Goal: Task Accomplishment & Management: Complete application form

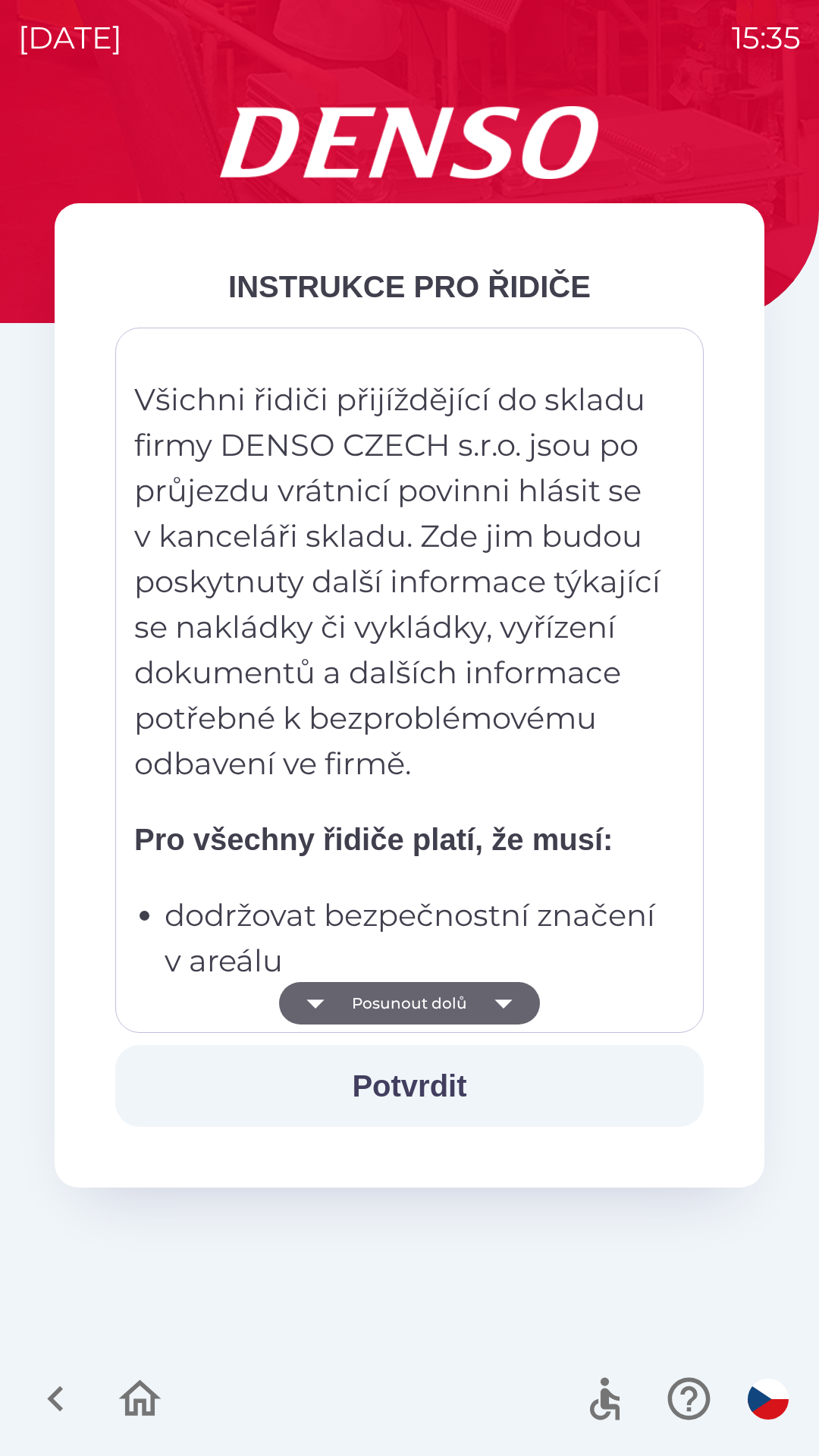
click at [424, 1089] on button "Potvrdit" at bounding box center [409, 1086] width 589 height 82
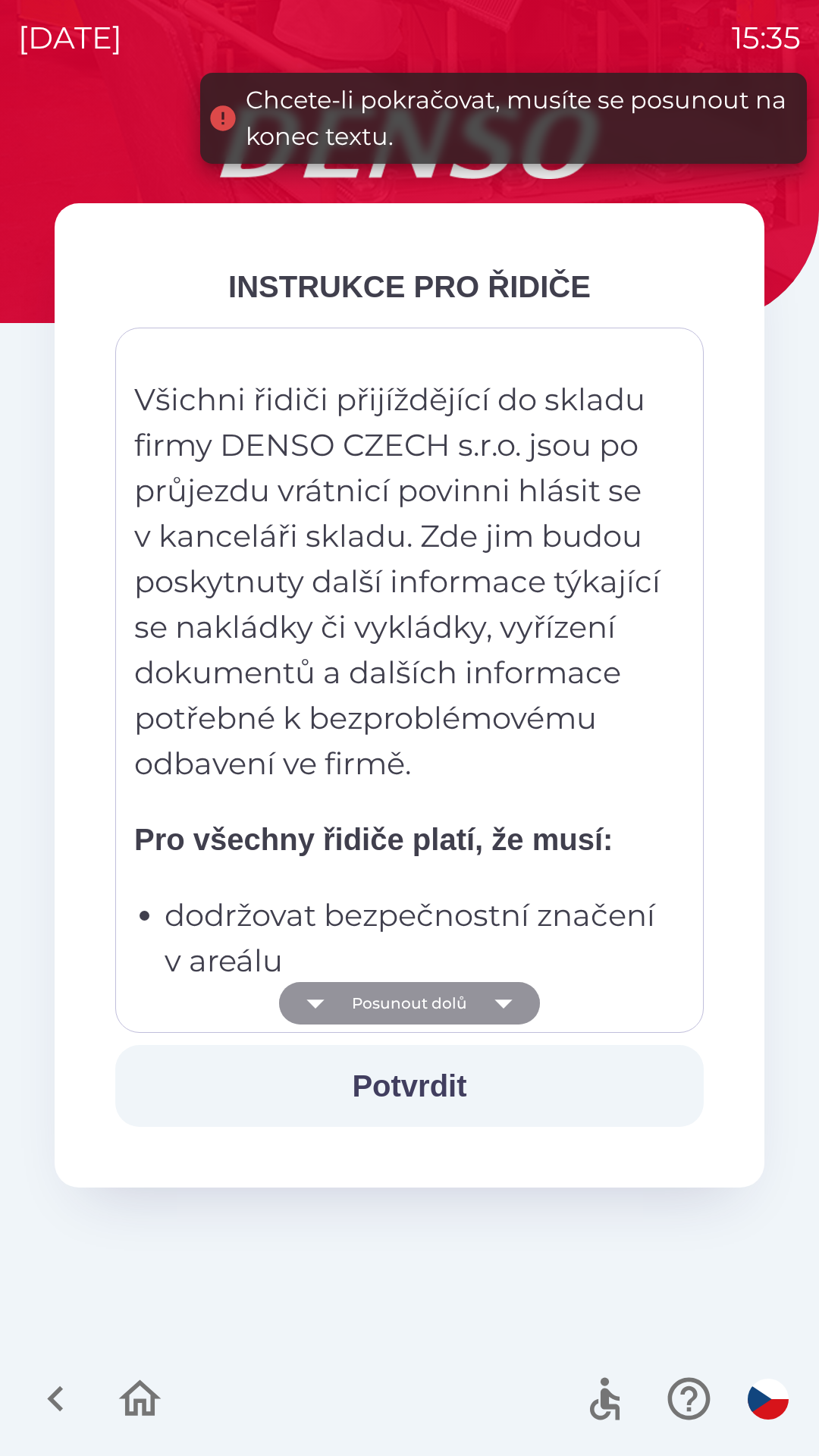
click at [414, 1010] on button "Posunout dolů" at bounding box center [410, 1004] width 261 height 43
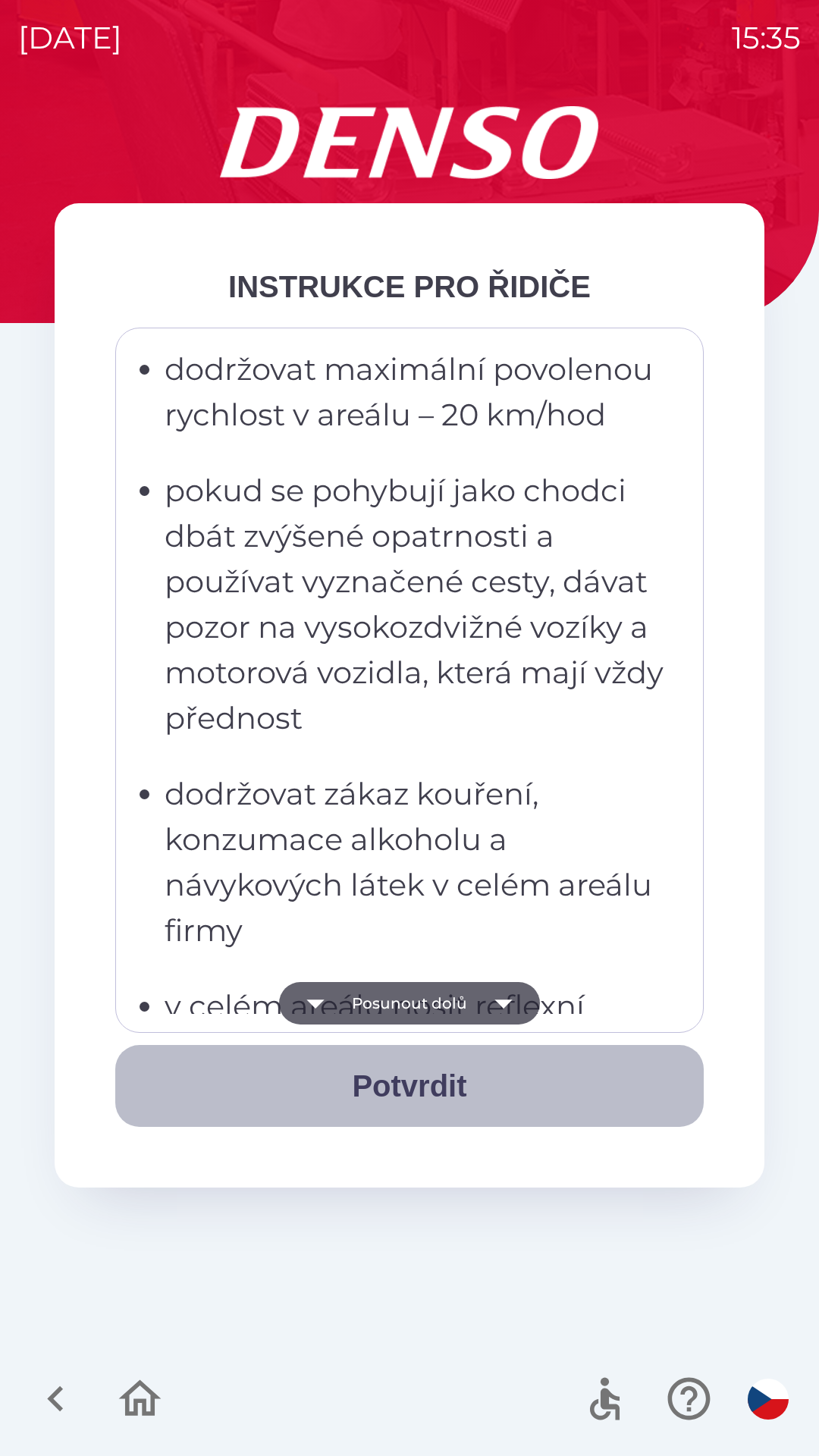
click at [404, 1092] on button "Potvrdit" at bounding box center [409, 1086] width 589 height 82
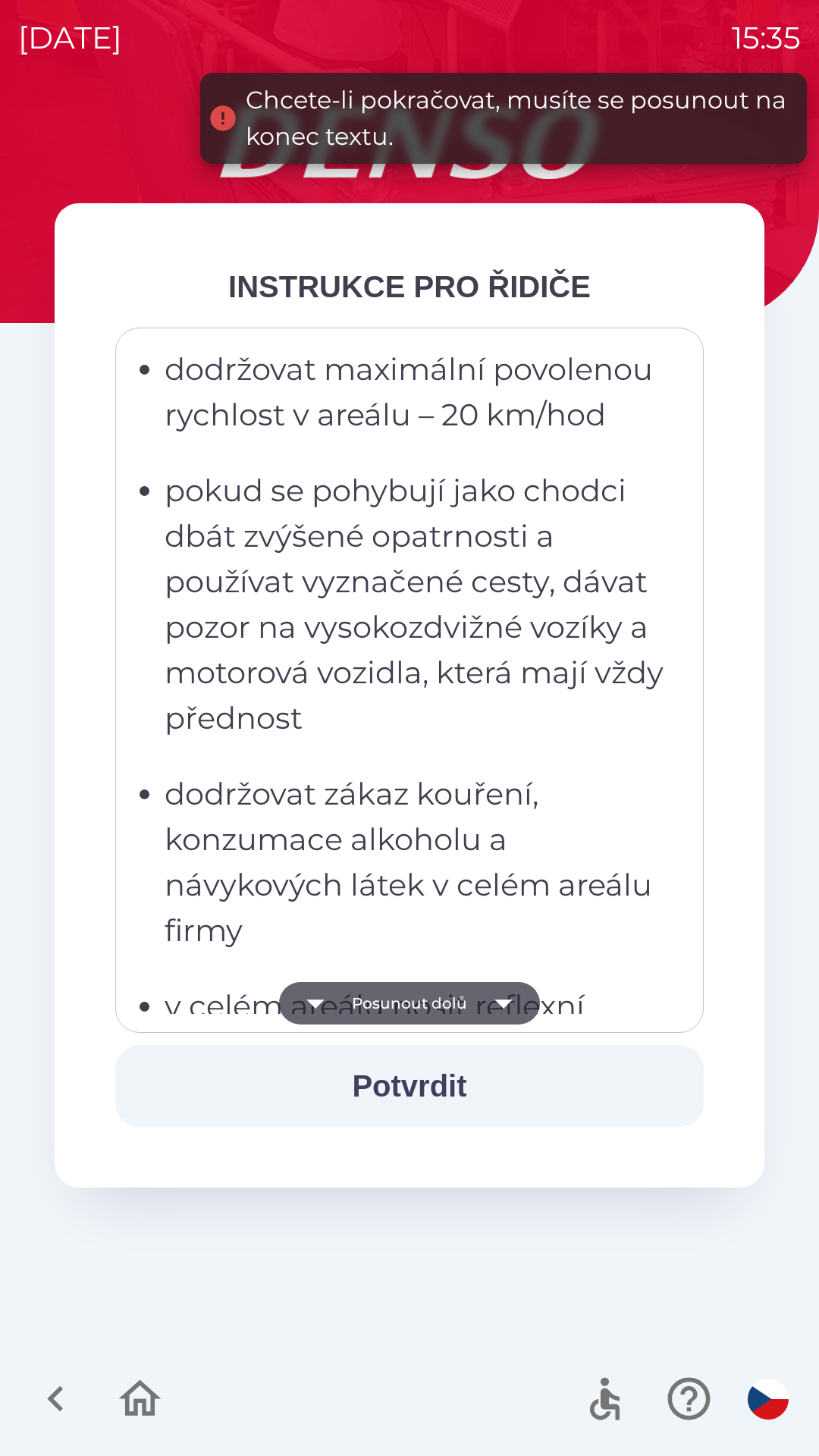
click at [402, 1005] on button "Posunout dolů" at bounding box center [410, 1004] width 261 height 43
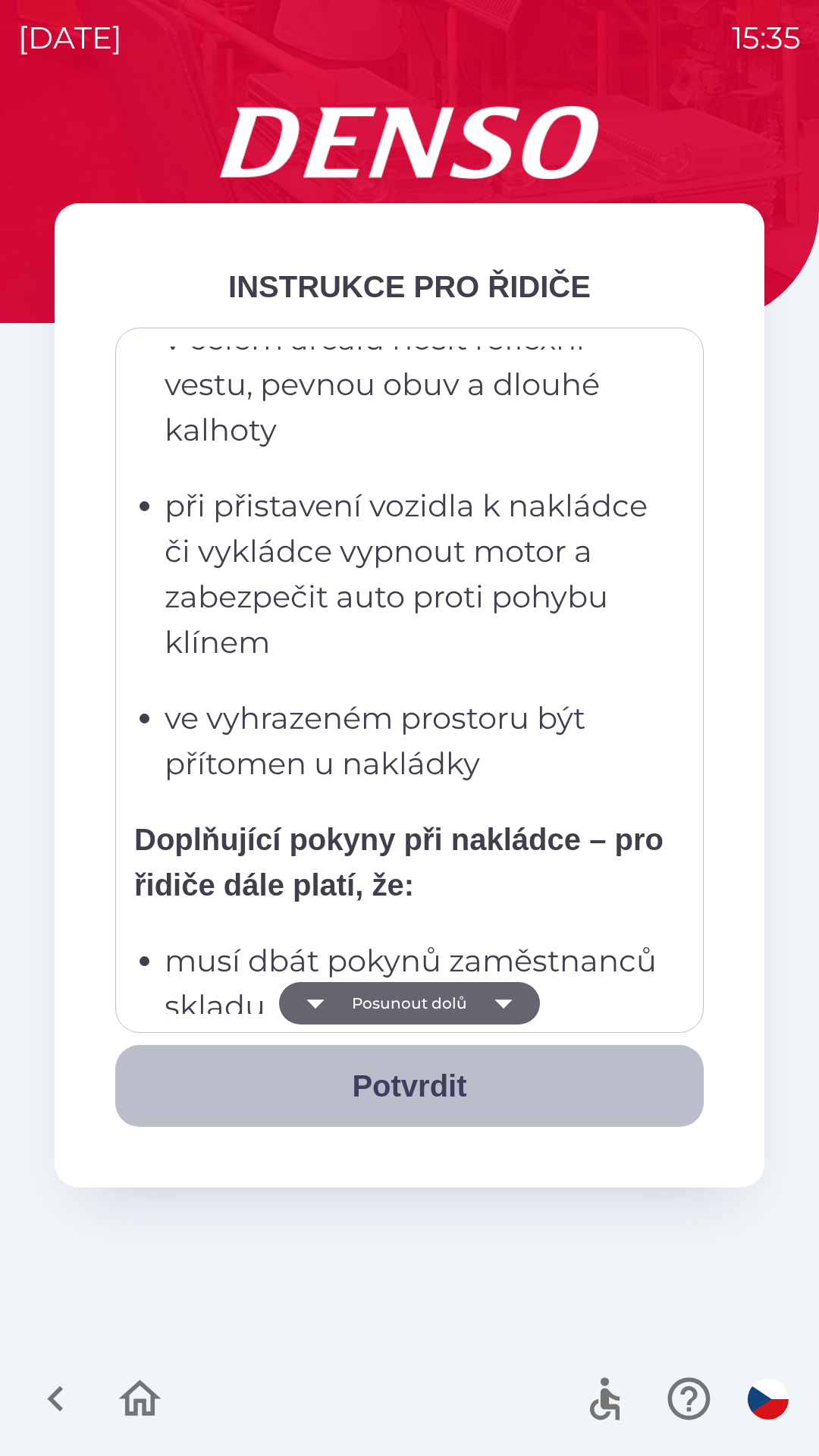
click at [419, 1099] on button "Potvrdit" at bounding box center [409, 1086] width 589 height 82
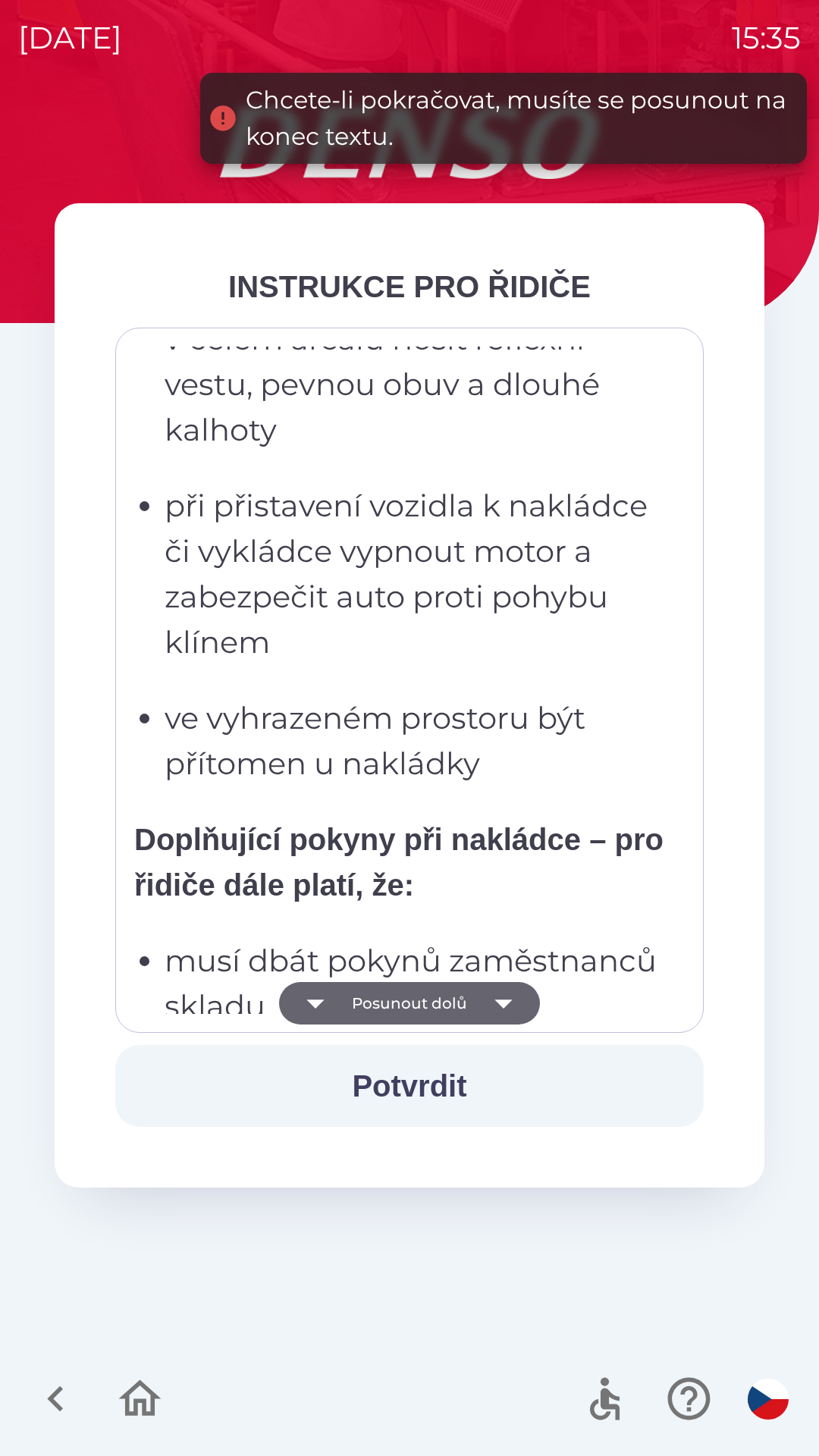
click at [424, 1014] on button "Posunout dolů" at bounding box center [410, 1004] width 261 height 43
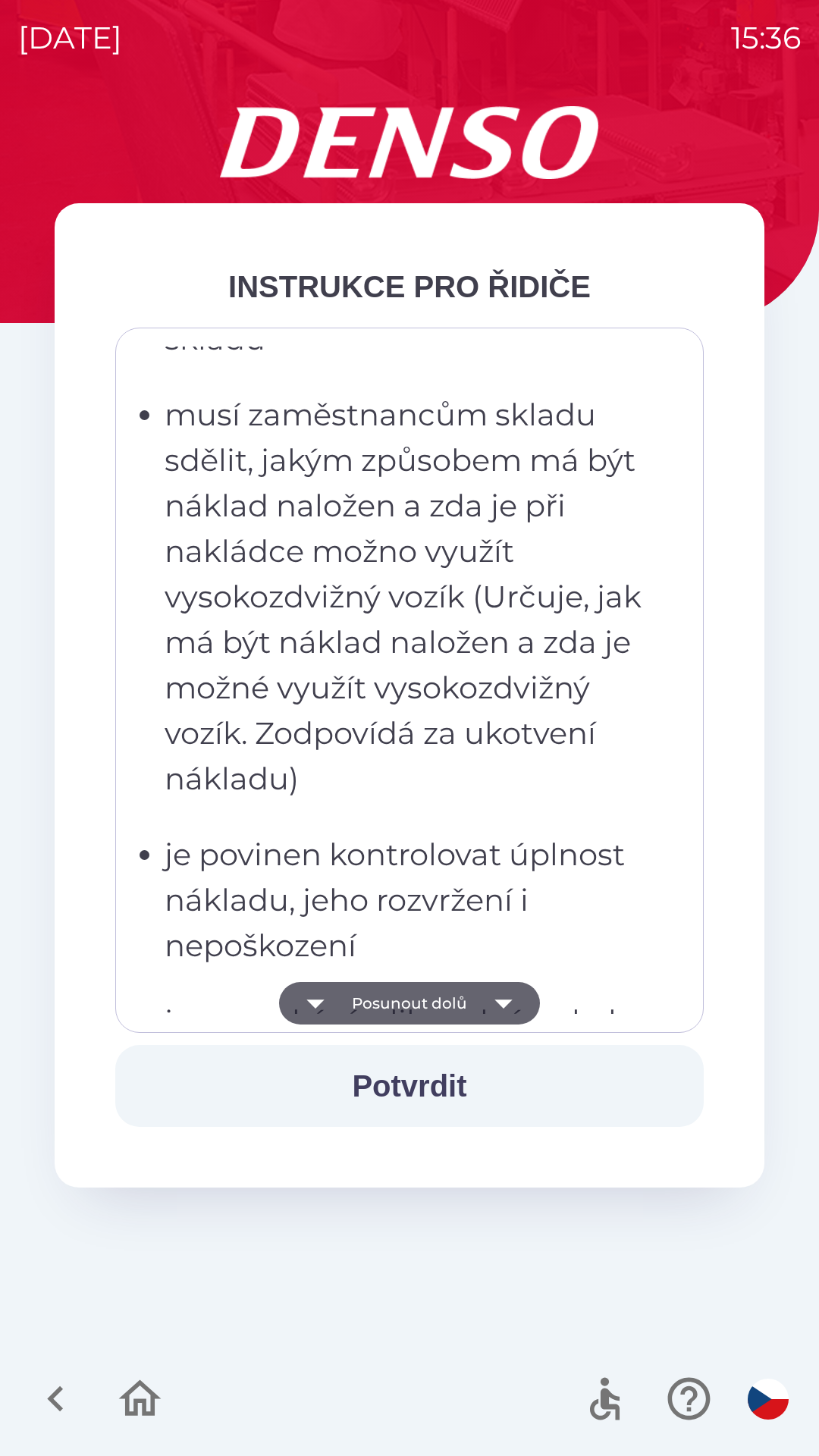
click at [418, 1088] on button "Potvrdit" at bounding box center [409, 1086] width 589 height 82
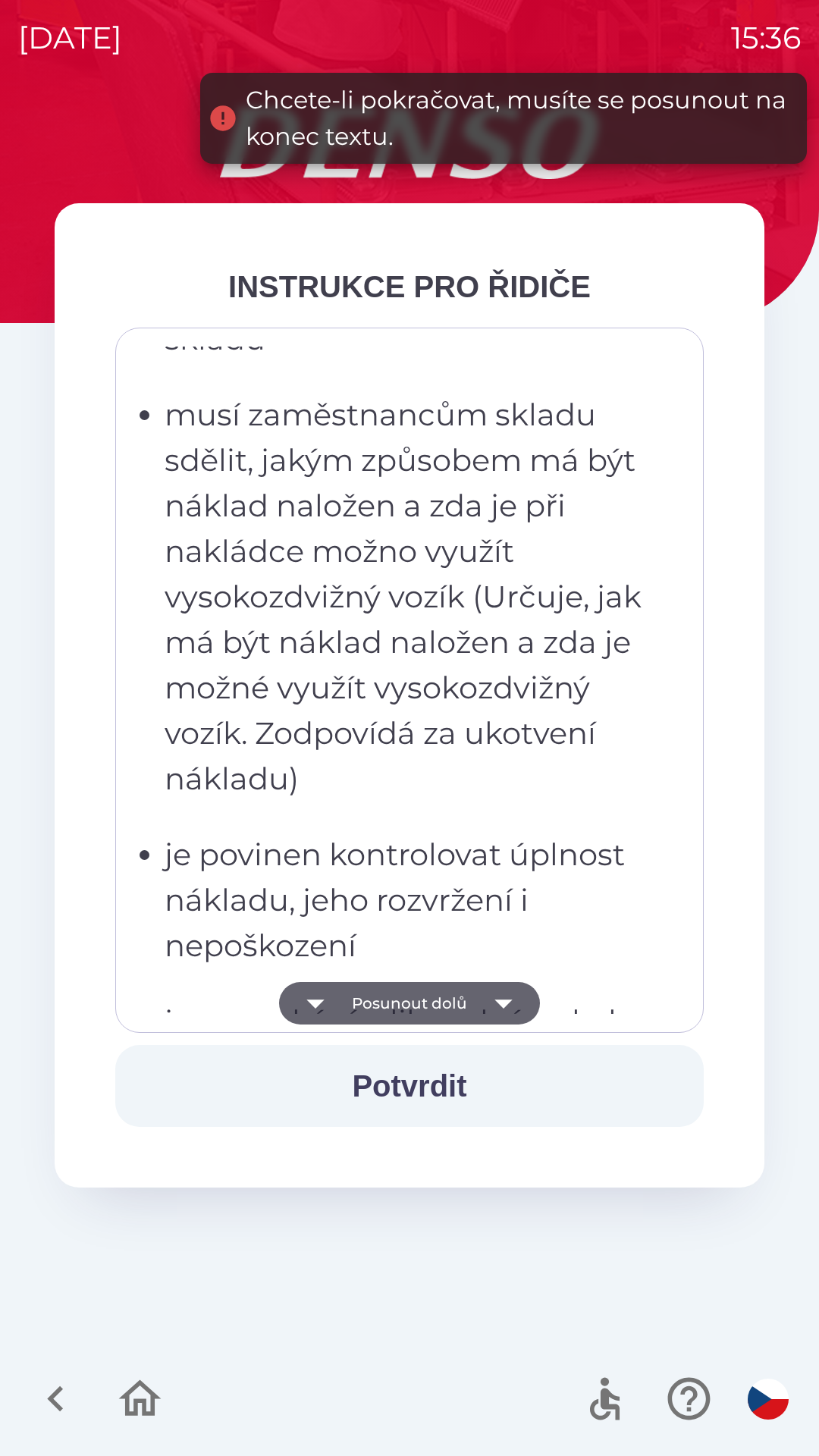
click at [415, 1005] on button "Posunout dolů" at bounding box center [410, 1004] width 261 height 43
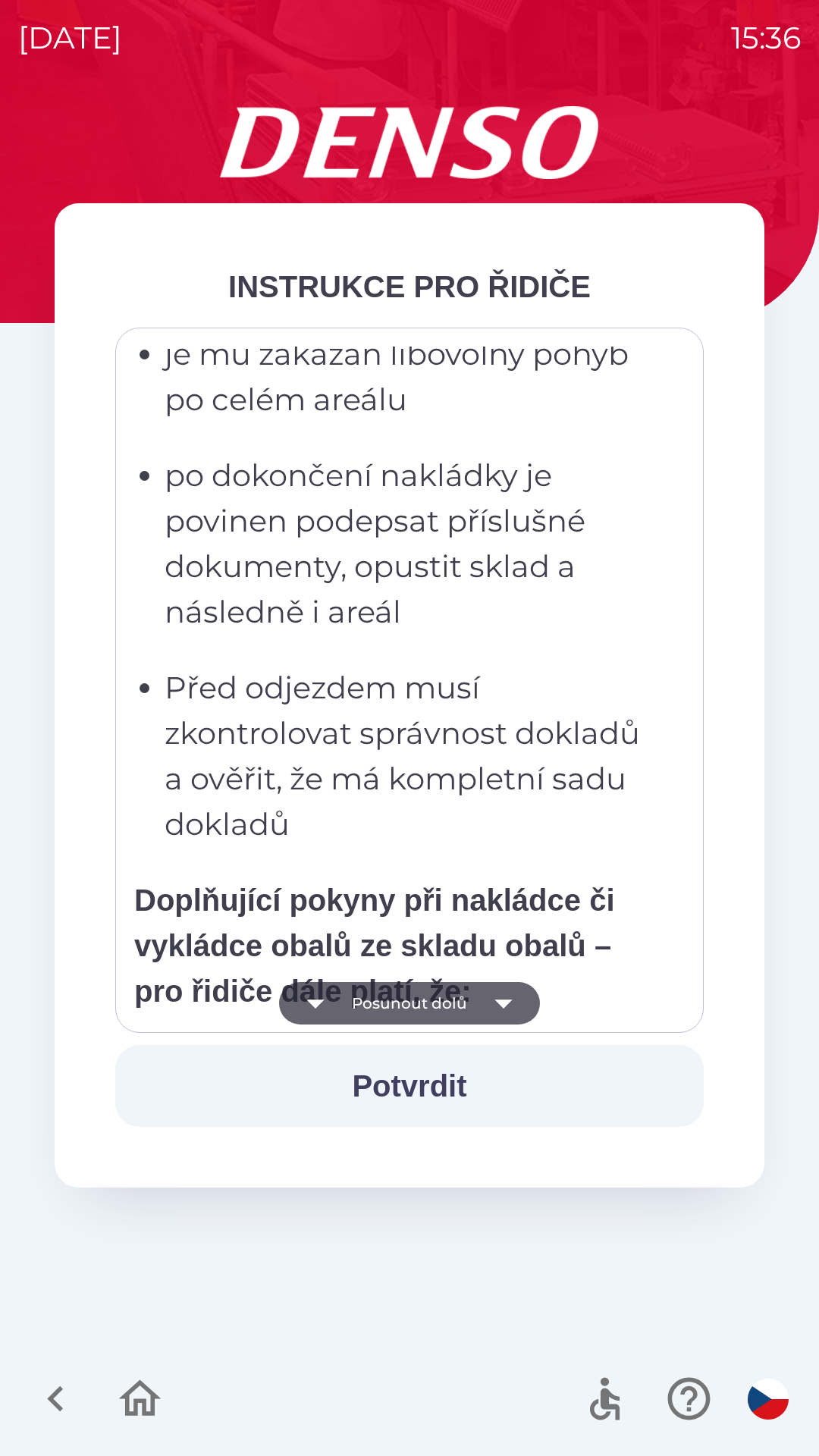
click at [420, 1088] on button "Potvrdit" at bounding box center [409, 1086] width 589 height 82
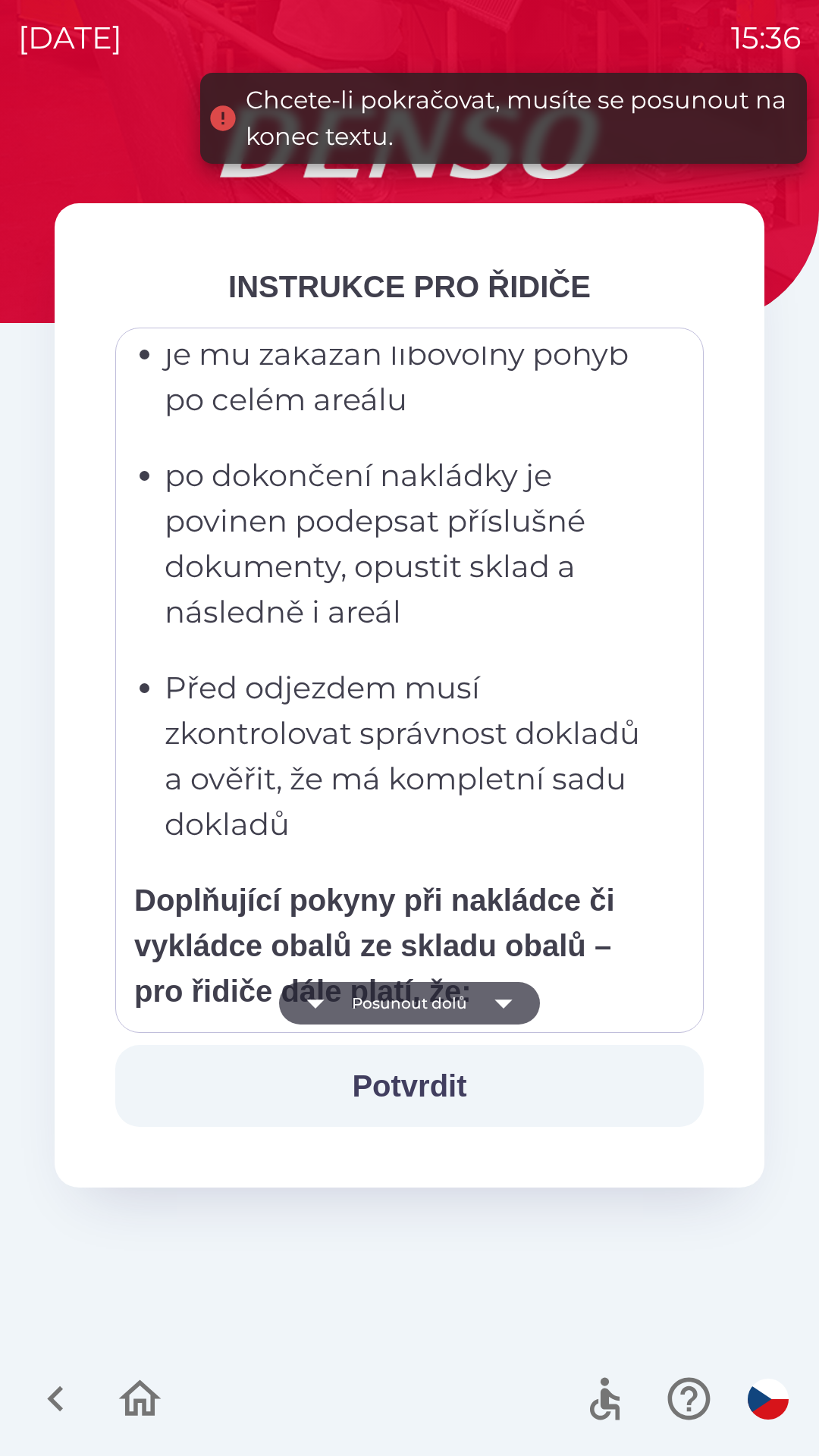
click at [409, 1004] on button "Posunout dolů" at bounding box center [410, 1004] width 261 height 43
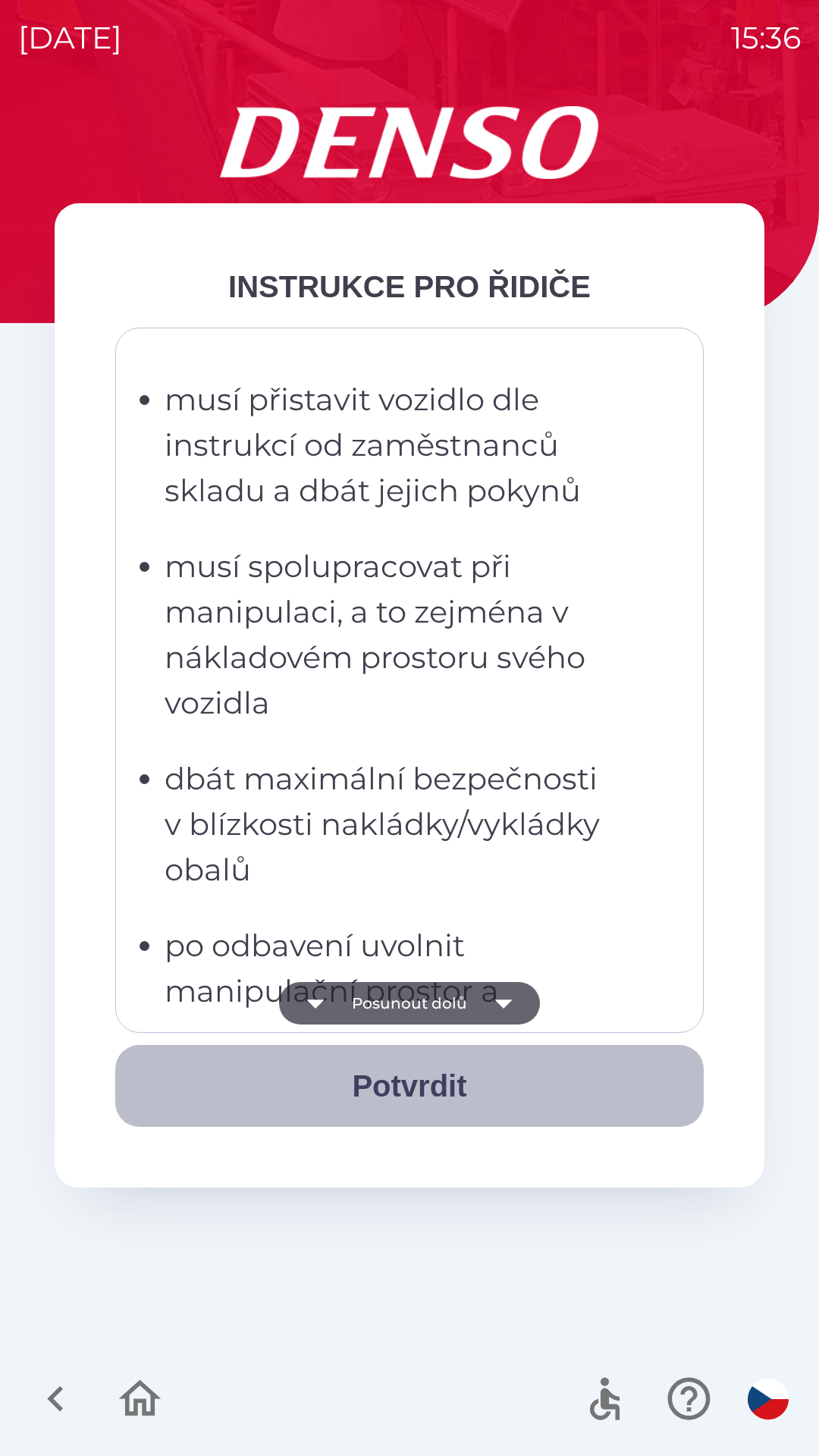
click at [413, 1081] on button "Potvrdit" at bounding box center [409, 1086] width 589 height 82
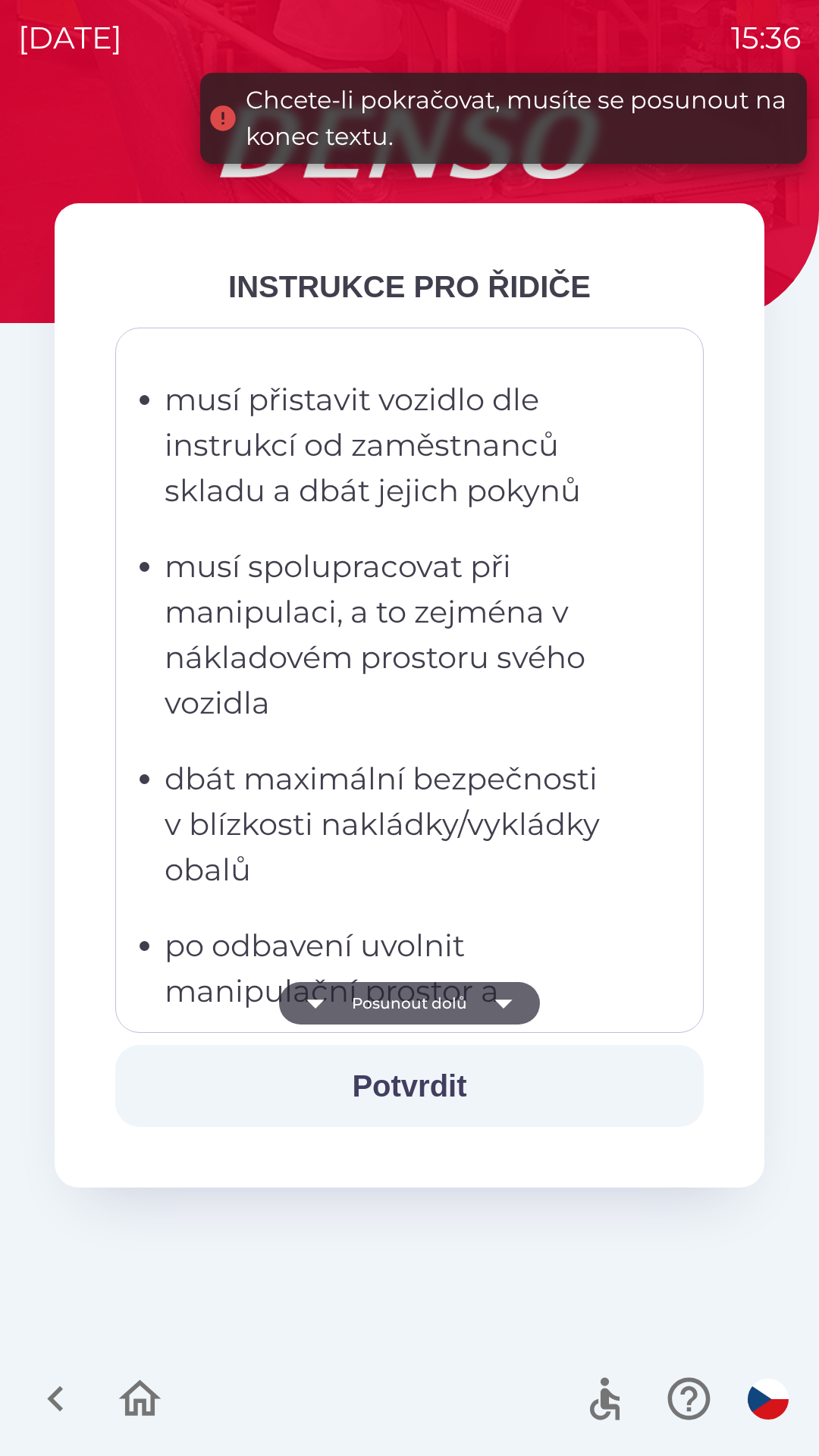
click at [415, 1011] on button "Posunout dolů" at bounding box center [410, 1004] width 261 height 43
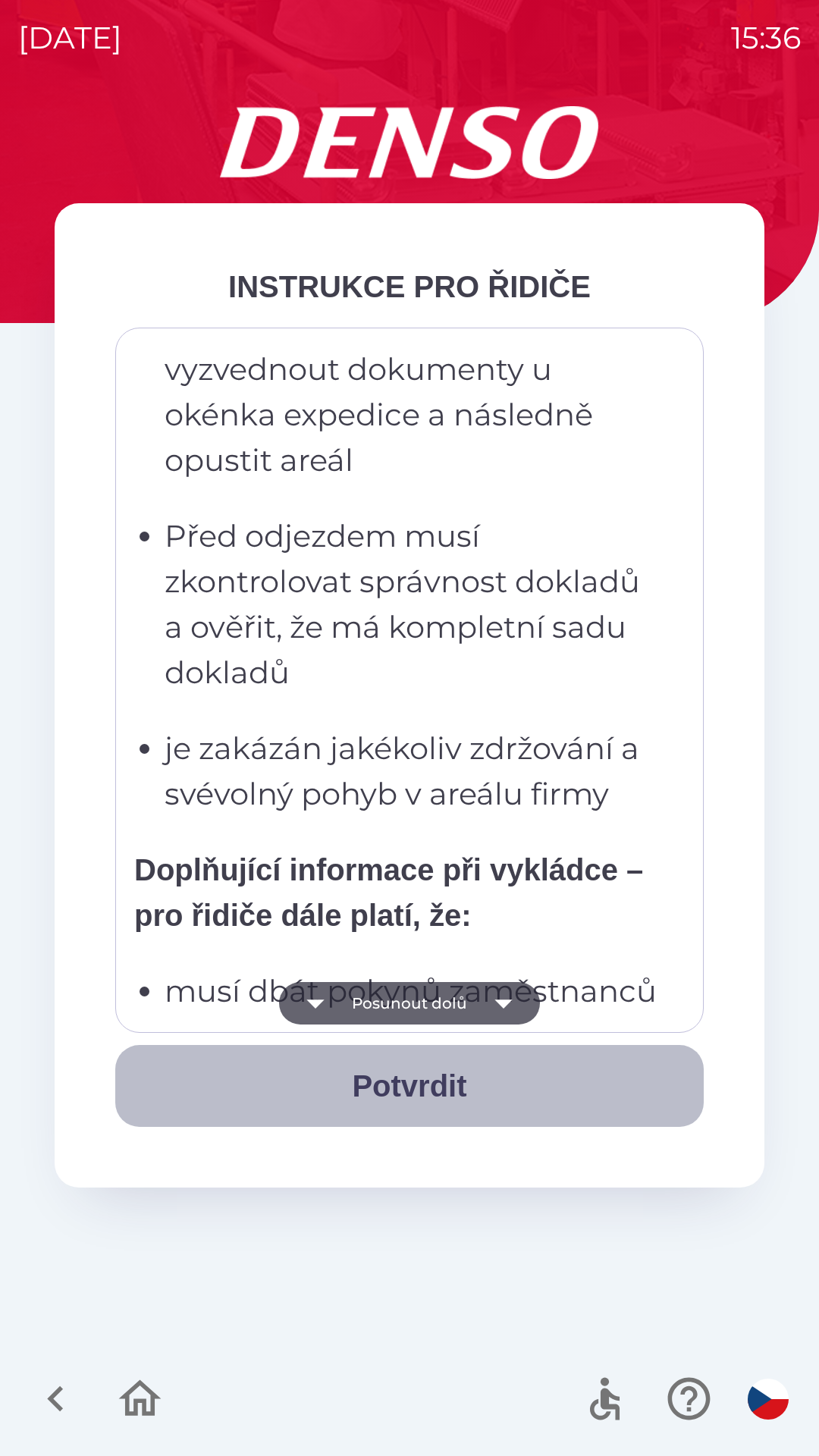
click at [409, 1092] on button "Potvrdit" at bounding box center [409, 1086] width 589 height 82
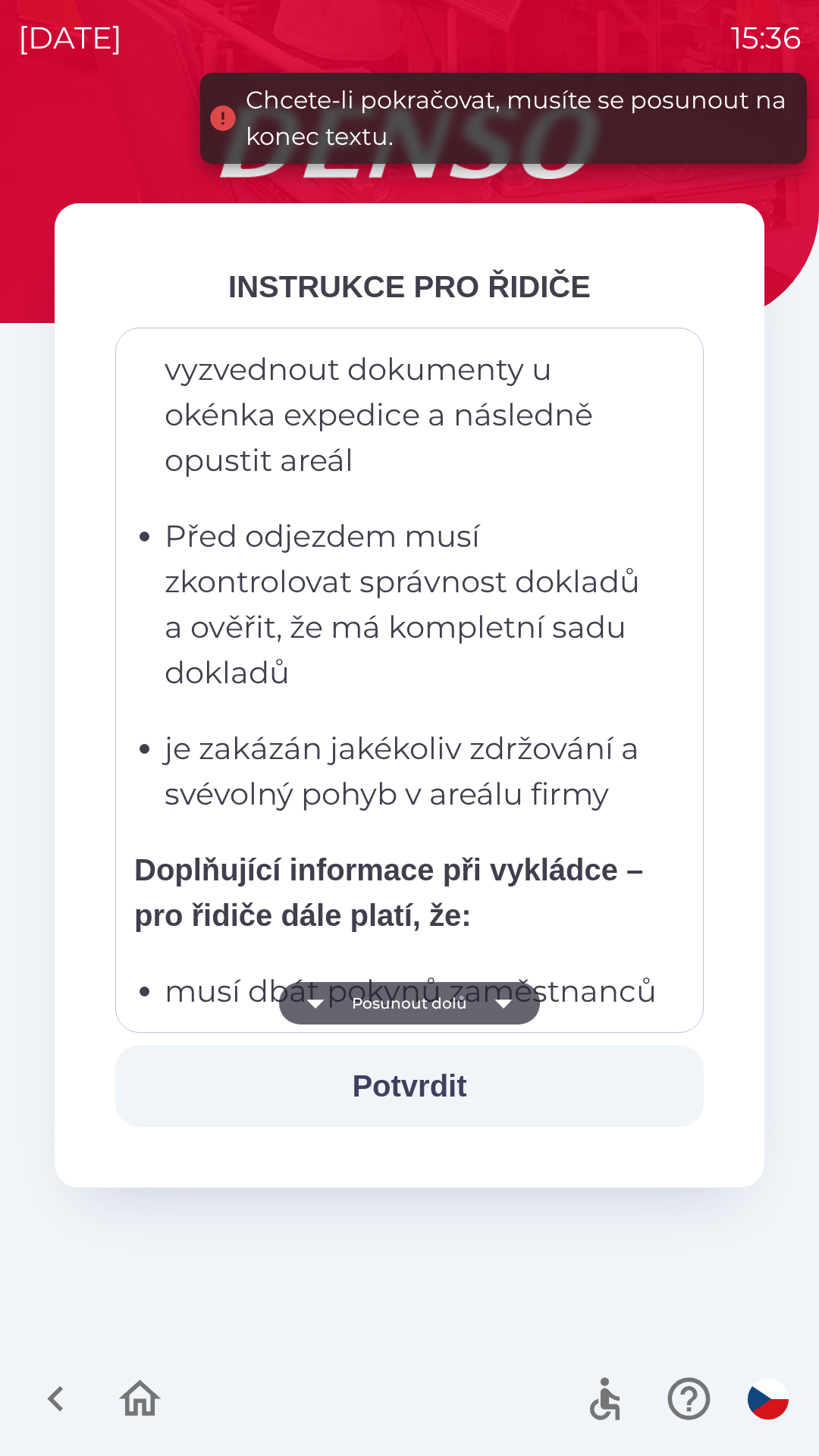
click at [399, 1014] on button "Posunout dolů" at bounding box center [410, 1004] width 261 height 43
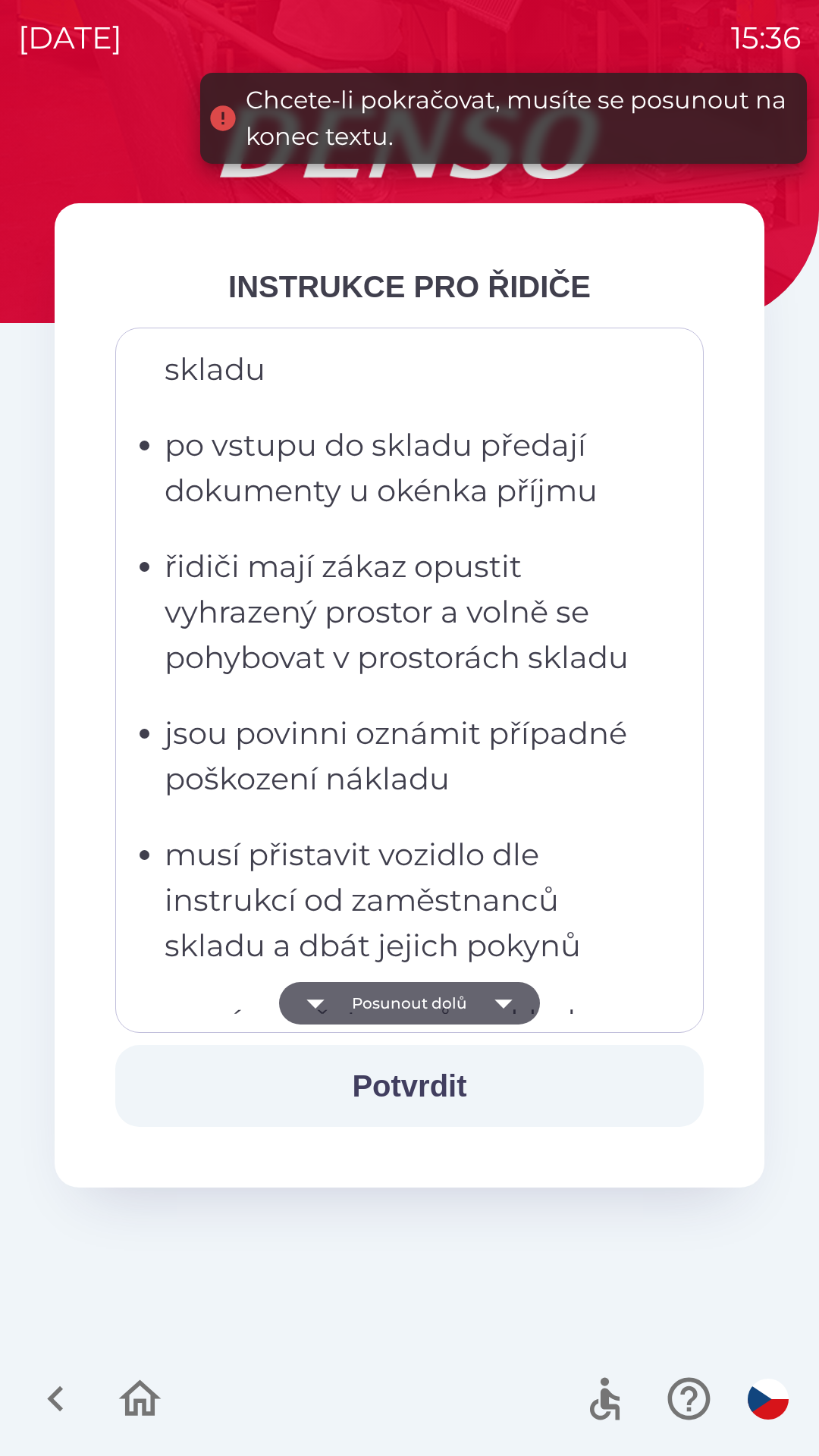
click at [404, 1092] on button "Potvrdit" at bounding box center [409, 1086] width 589 height 82
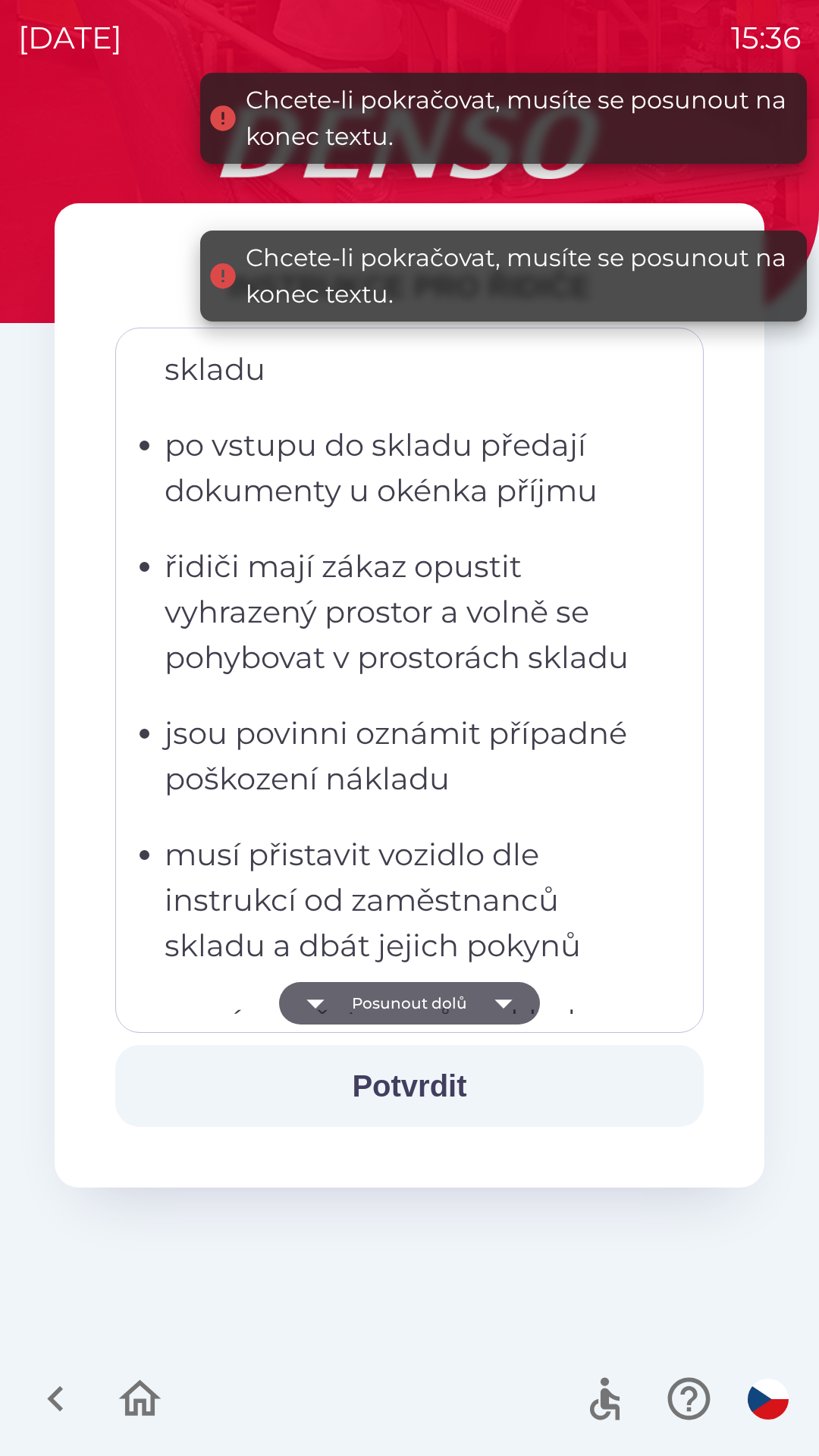
click at [416, 1005] on button "Posunout dolů" at bounding box center [410, 1004] width 261 height 43
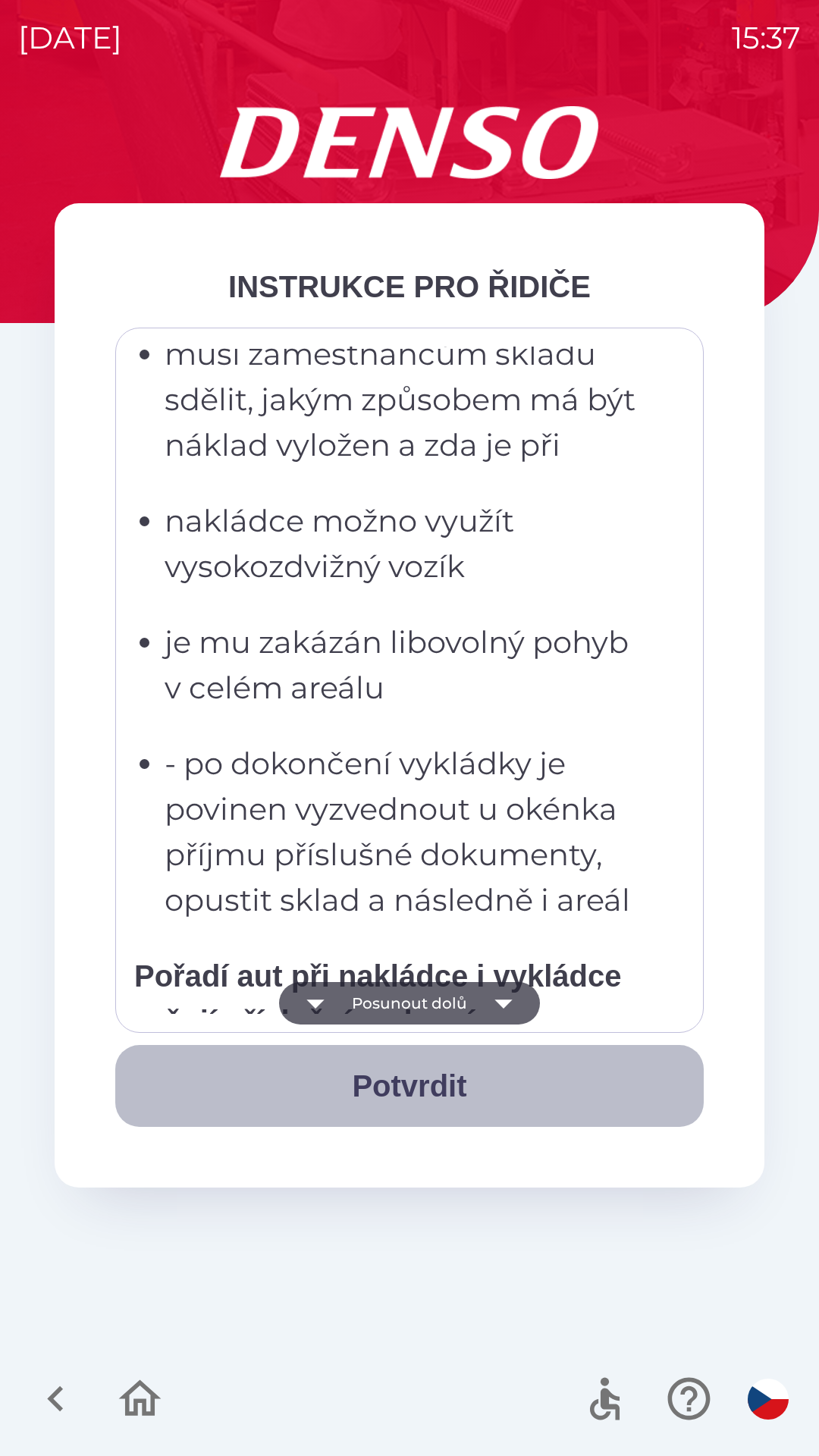
click at [415, 1078] on button "Potvrdit" at bounding box center [409, 1086] width 589 height 82
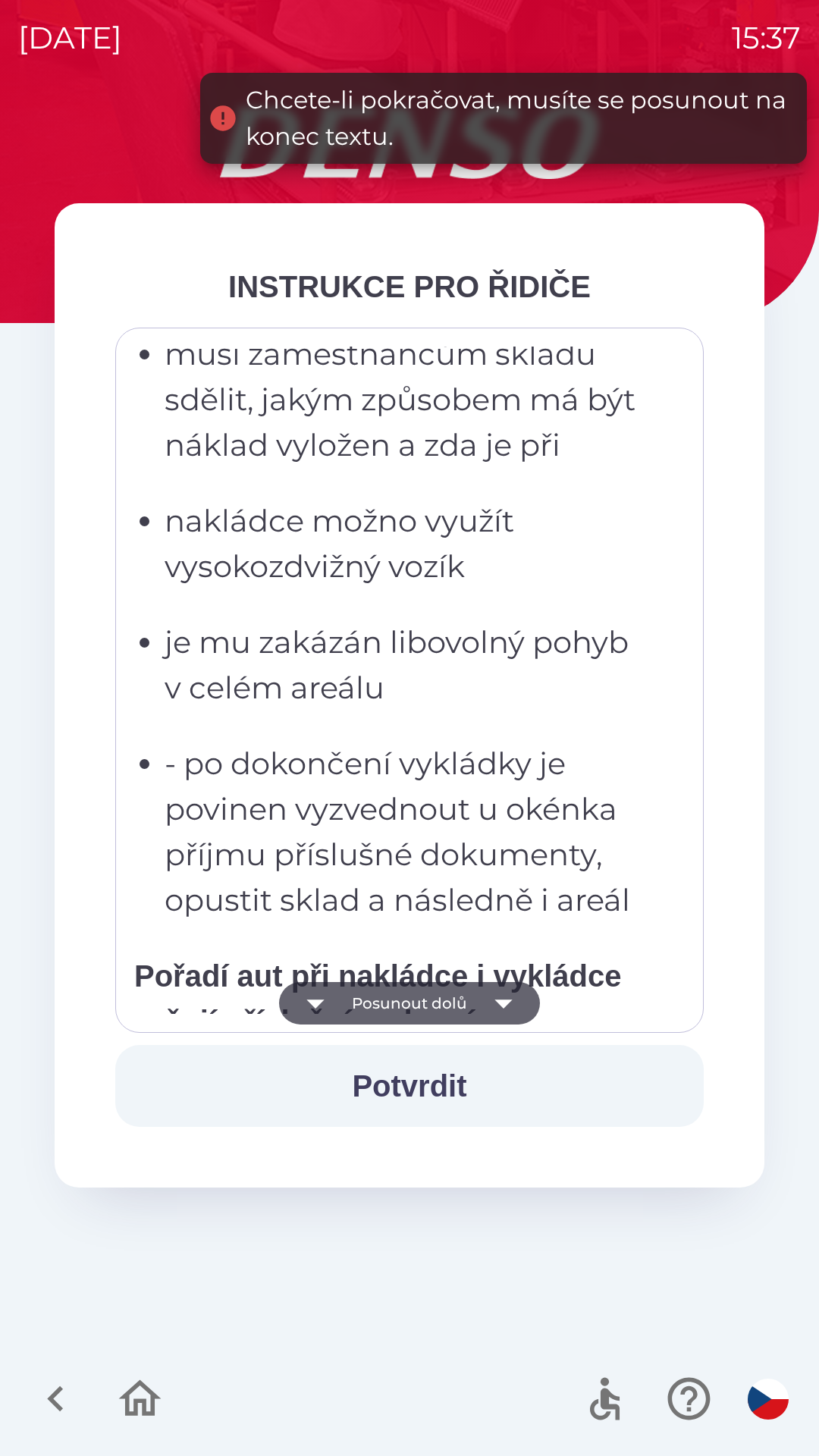
click at [409, 1006] on button "Posunout dolů" at bounding box center [410, 1004] width 261 height 43
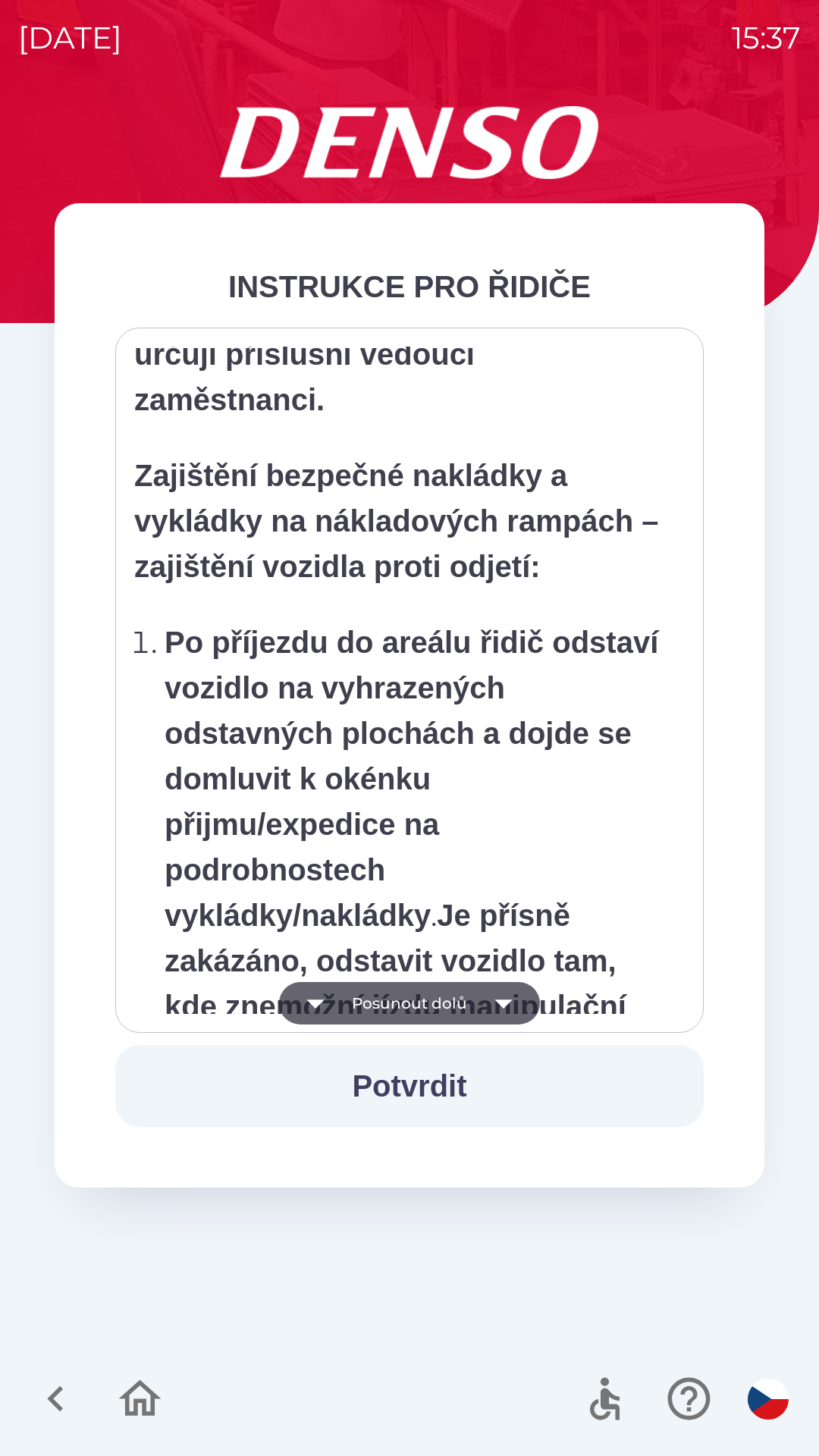
click at [420, 1092] on button "Potvrdit" at bounding box center [409, 1086] width 589 height 82
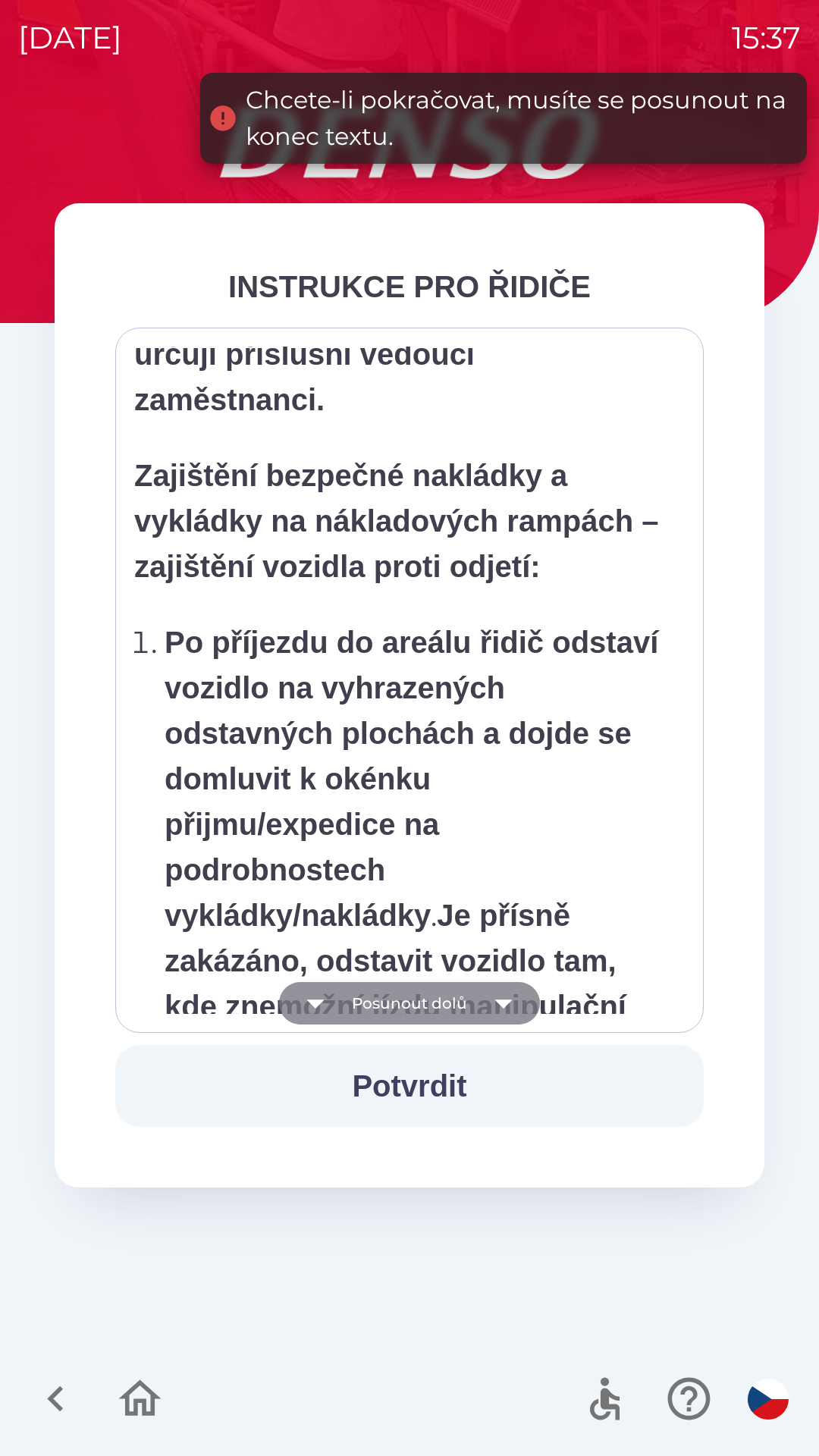
click at [415, 1010] on button "Posunout dolů" at bounding box center [410, 1004] width 261 height 43
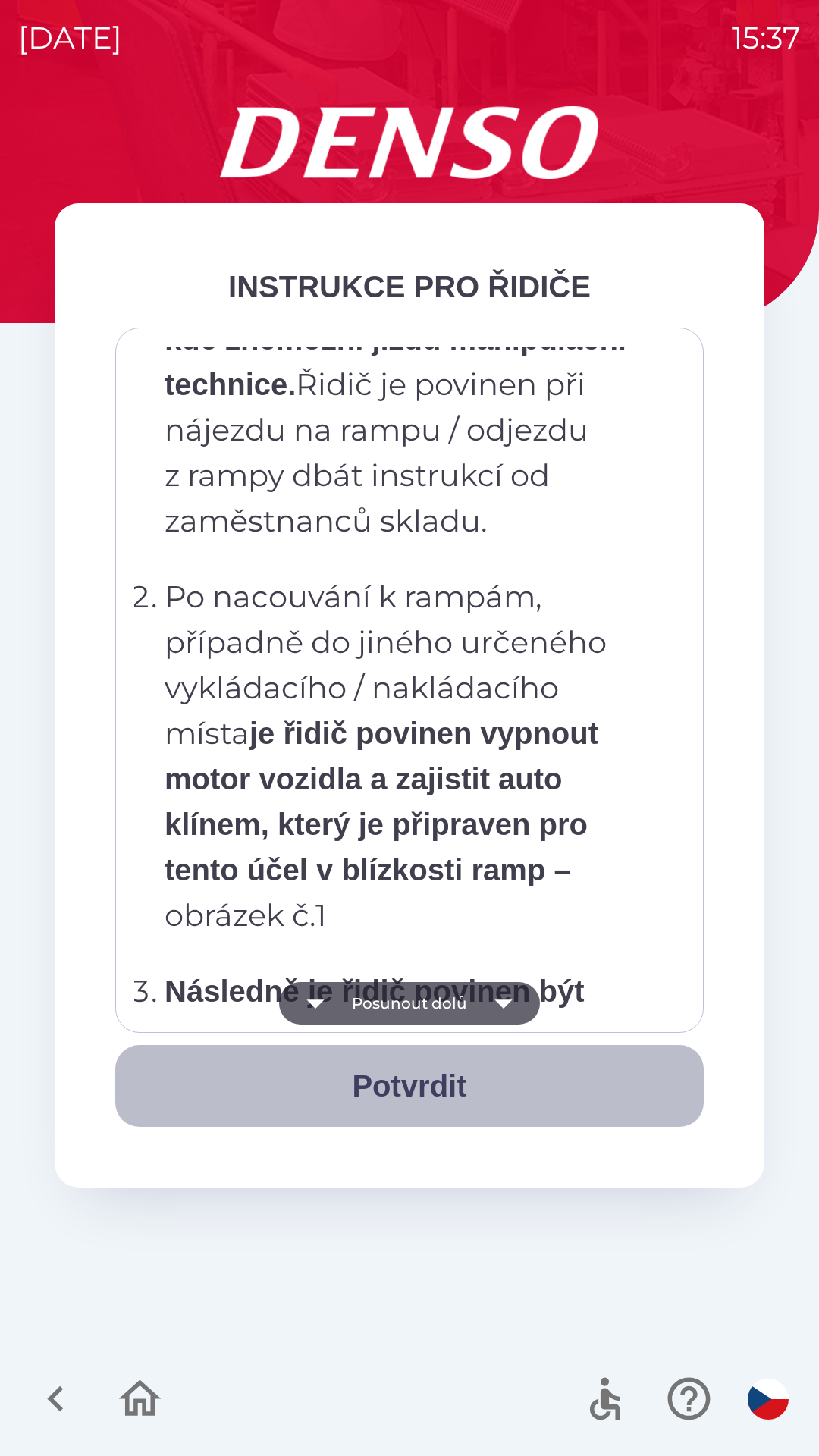
click at [415, 1091] on button "Potvrdit" at bounding box center [409, 1086] width 589 height 82
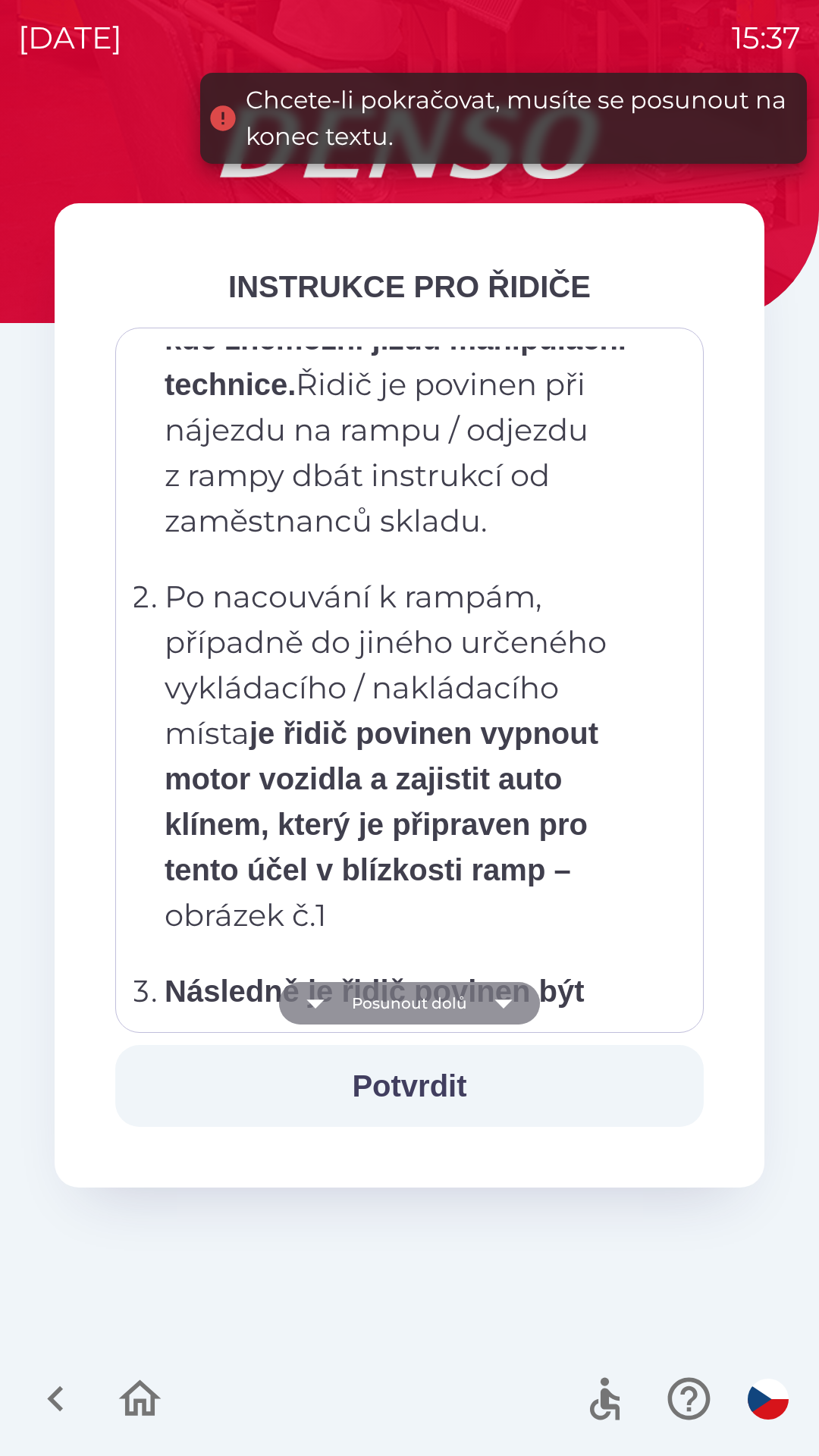
click at [410, 1002] on button "Posunout dolů" at bounding box center [410, 1004] width 261 height 43
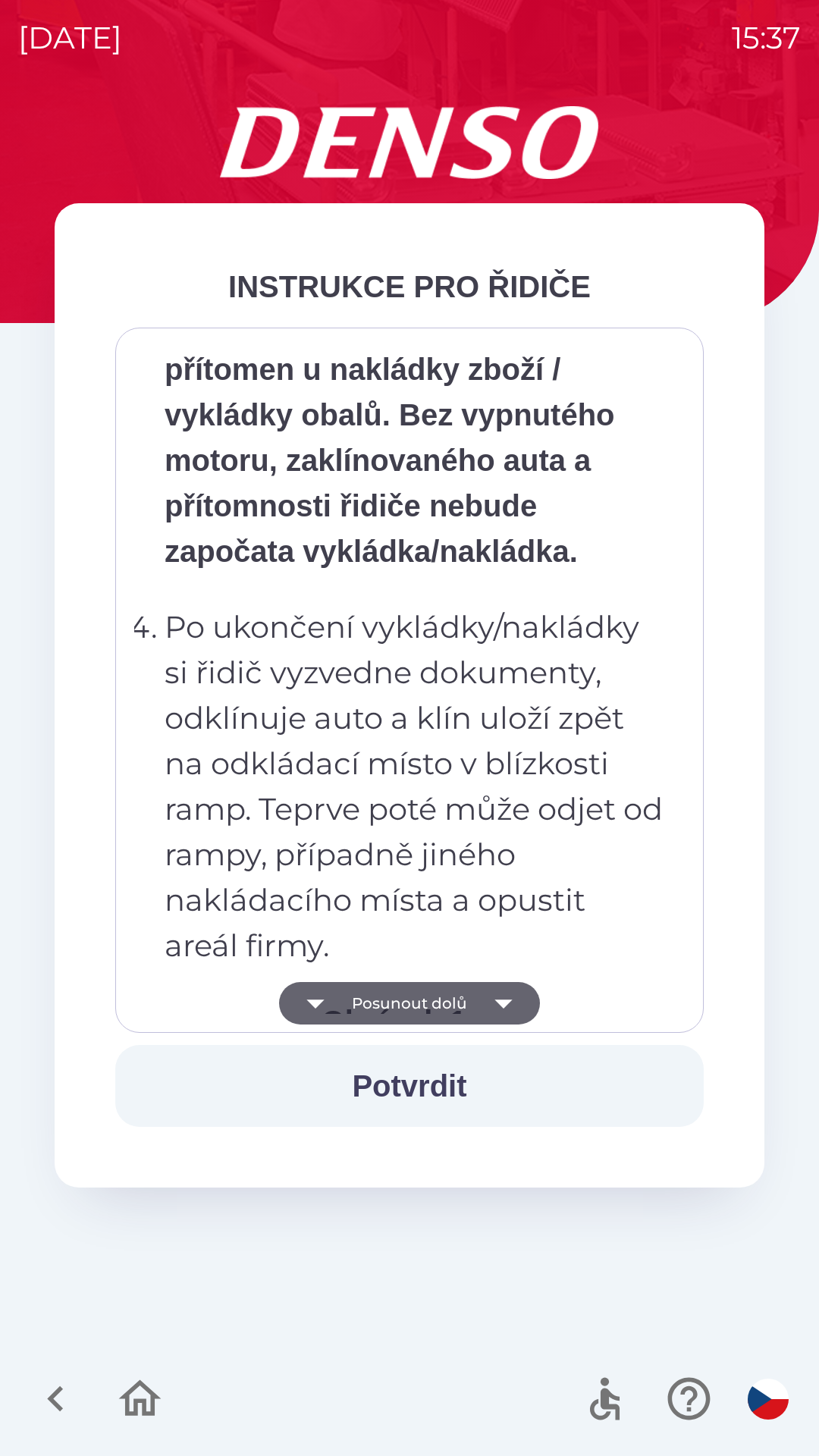
click at [412, 1094] on button "Potvrdit" at bounding box center [409, 1086] width 589 height 82
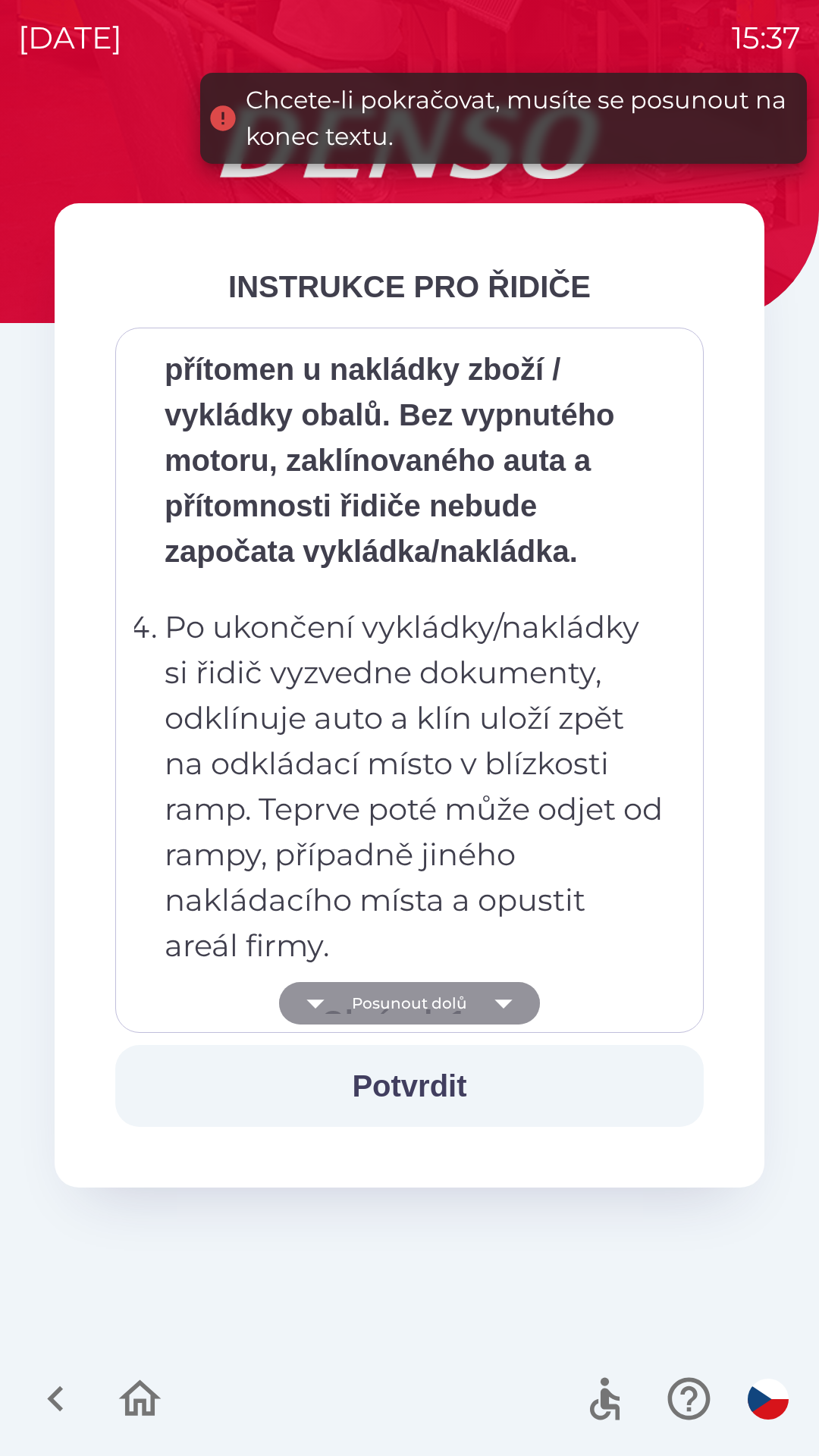
click at [414, 1012] on button "Posunout dolů" at bounding box center [410, 1004] width 261 height 43
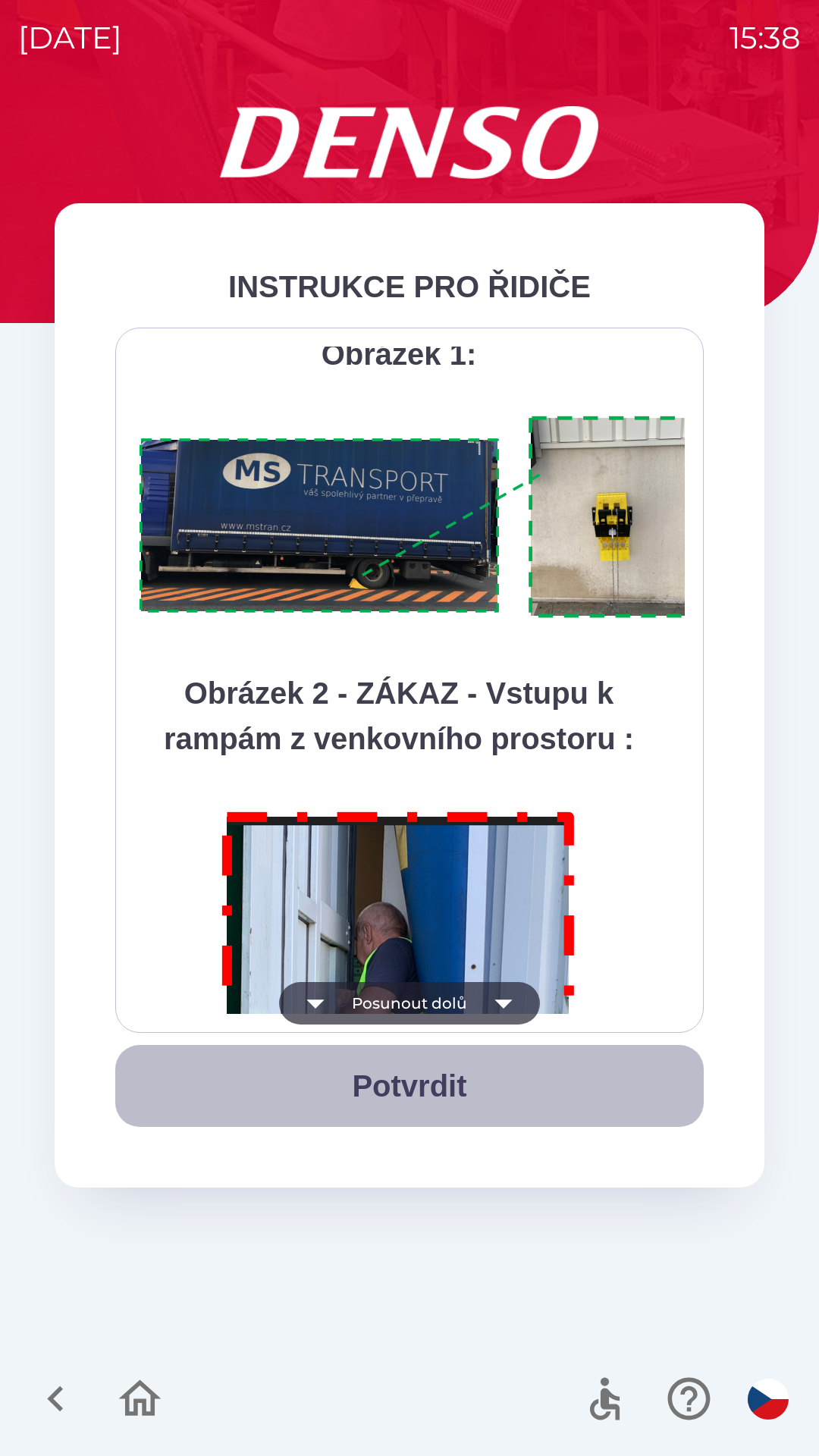
click at [417, 1092] on button "Potvrdit" at bounding box center [409, 1086] width 589 height 82
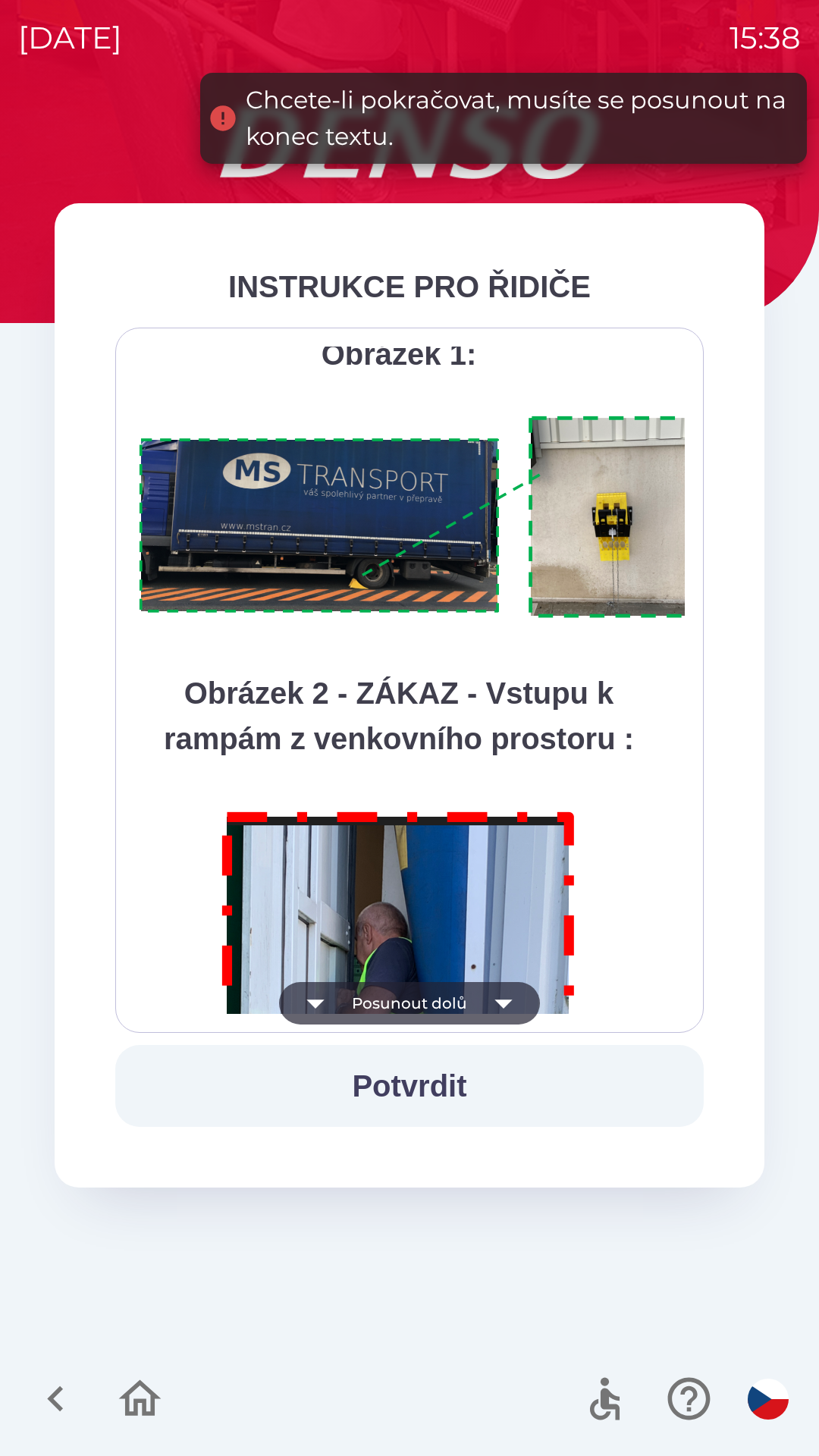
click at [413, 1008] on button "Posunout dolů" at bounding box center [410, 1004] width 261 height 43
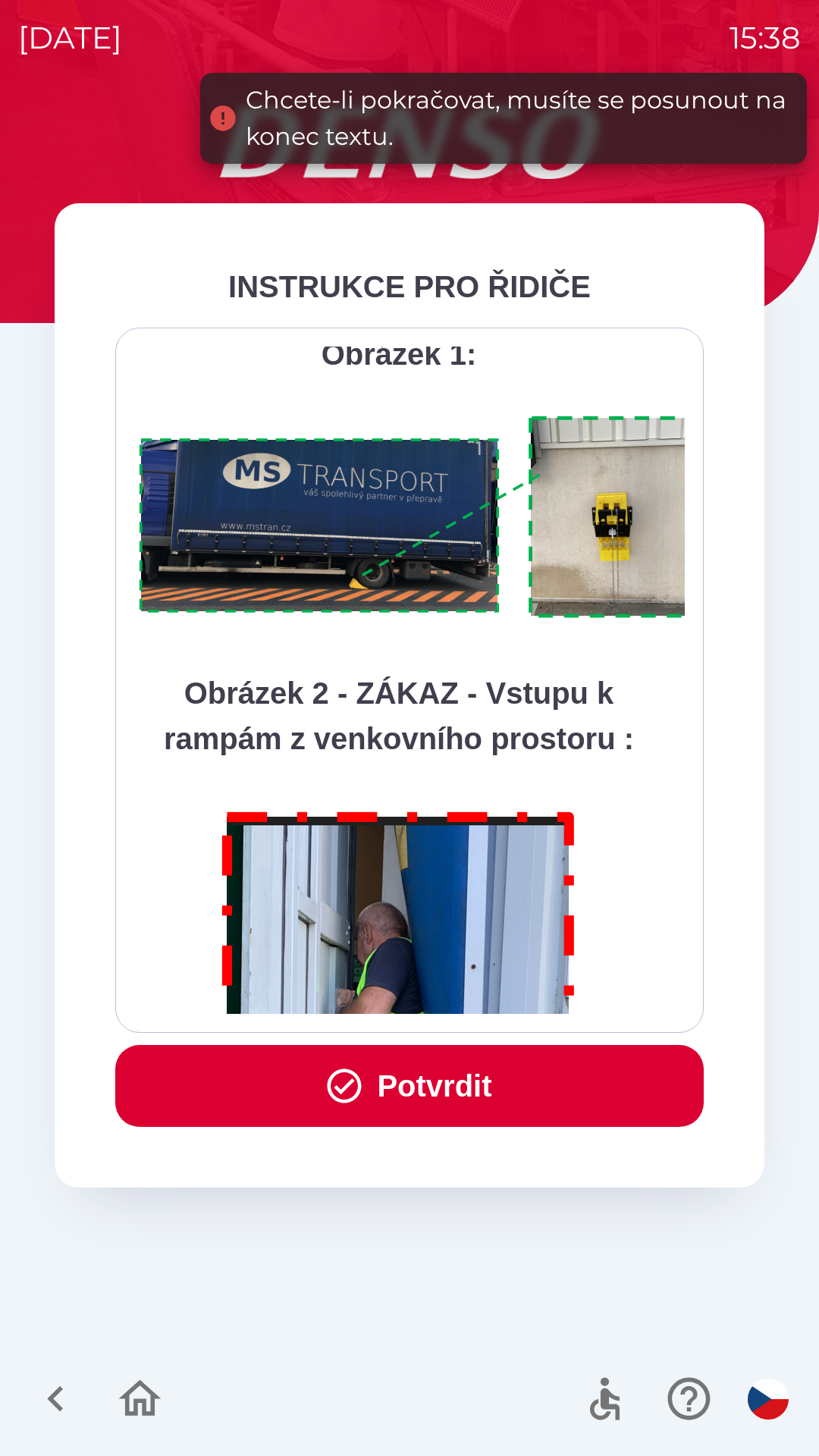
scroll to position [8520, 0]
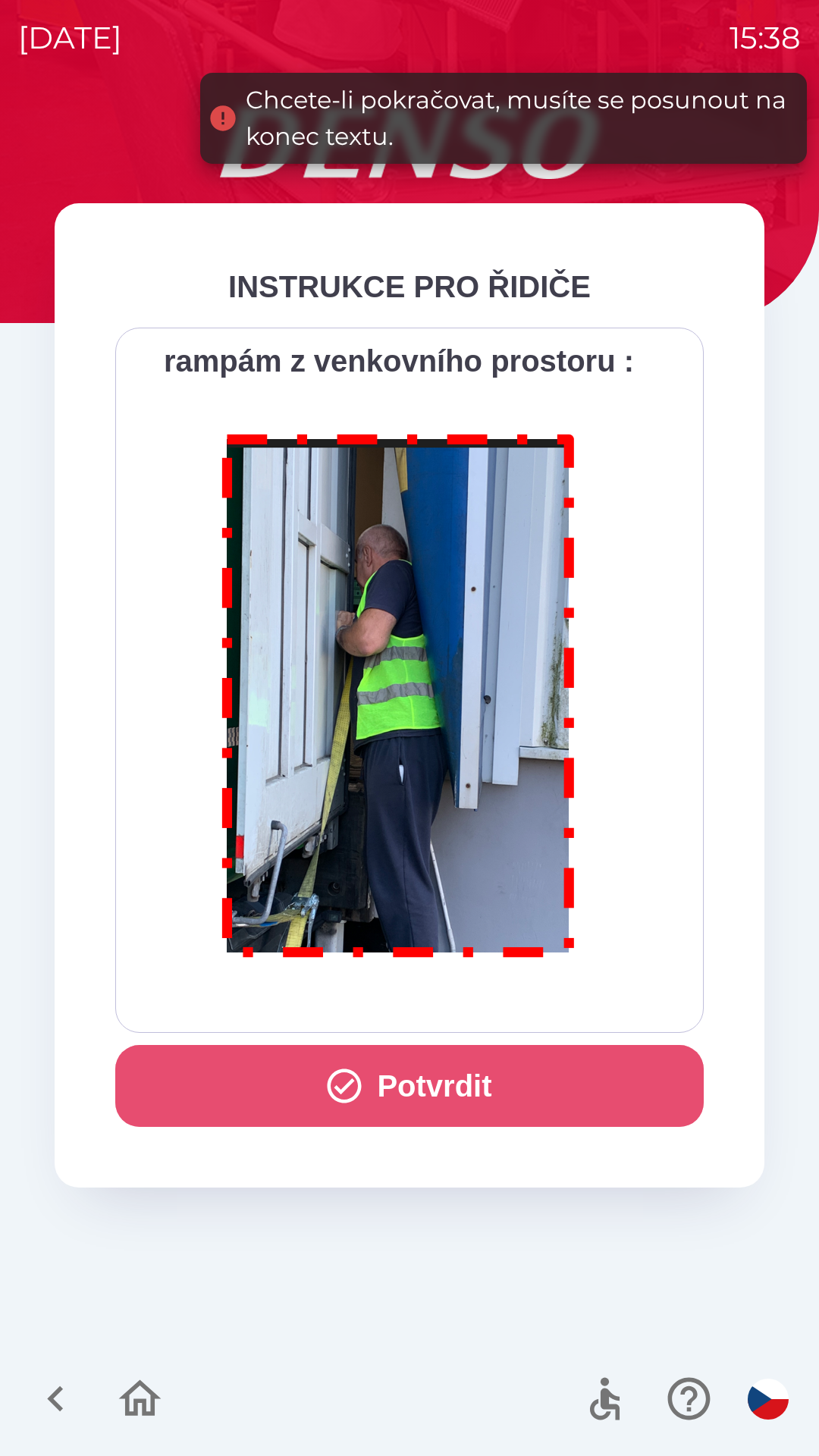
click at [424, 1092] on button "Potvrdit" at bounding box center [409, 1086] width 589 height 82
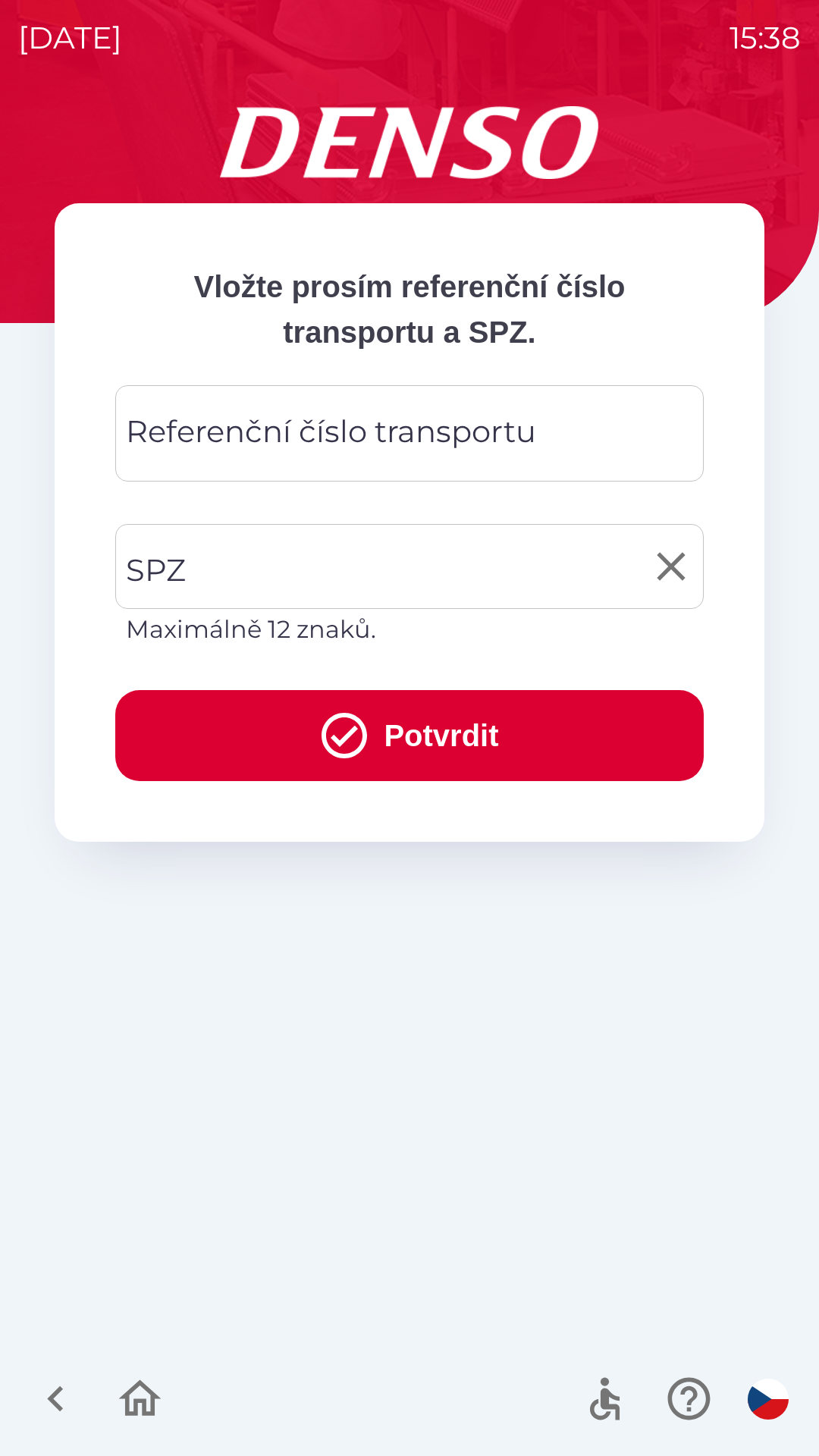
click at [223, 581] on input "SPZ" at bounding box center [397, 567] width 552 height 72
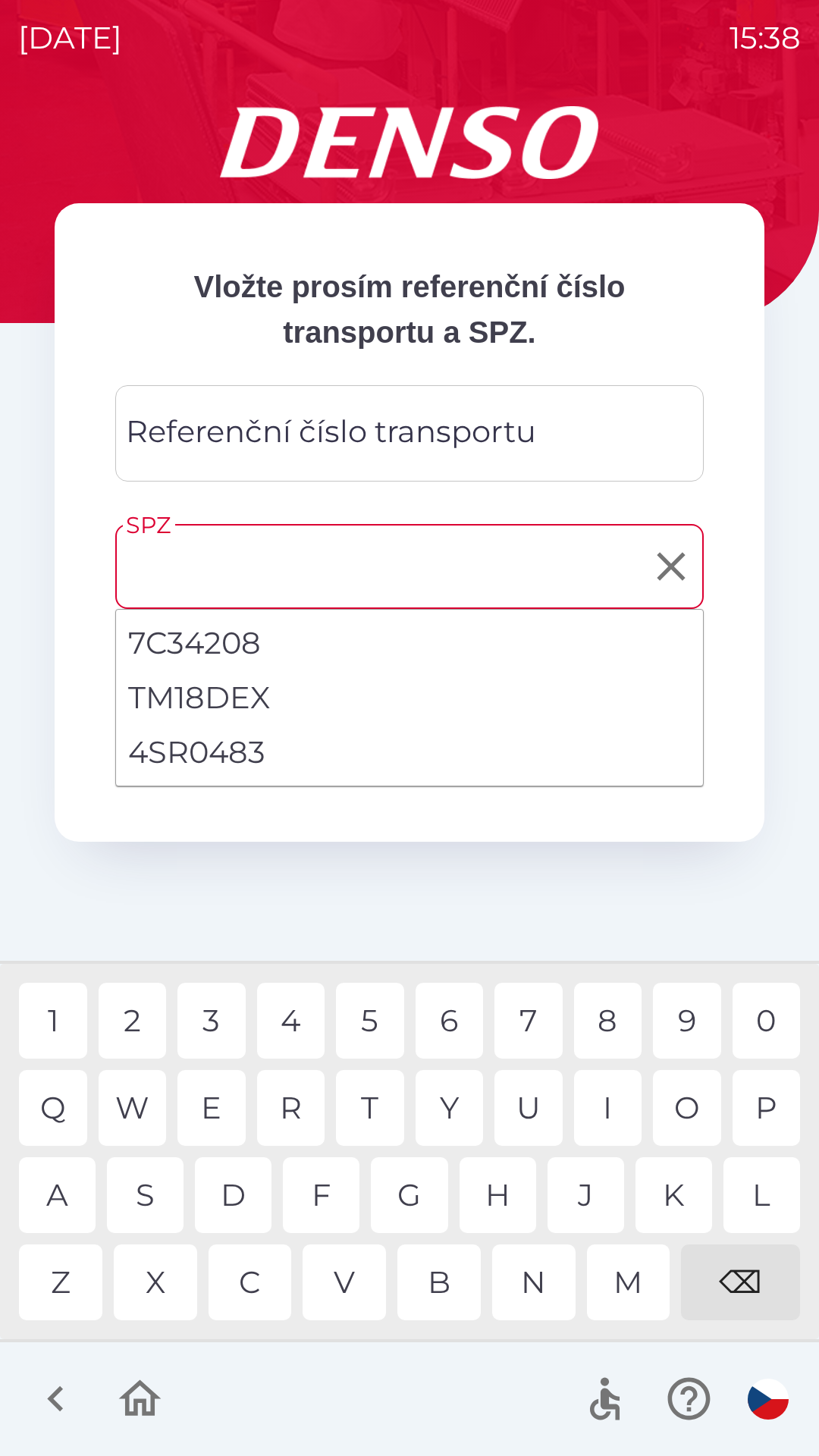
click at [233, 759] on li "4SR0483" at bounding box center [409, 752] width 587 height 54
type input "*******"
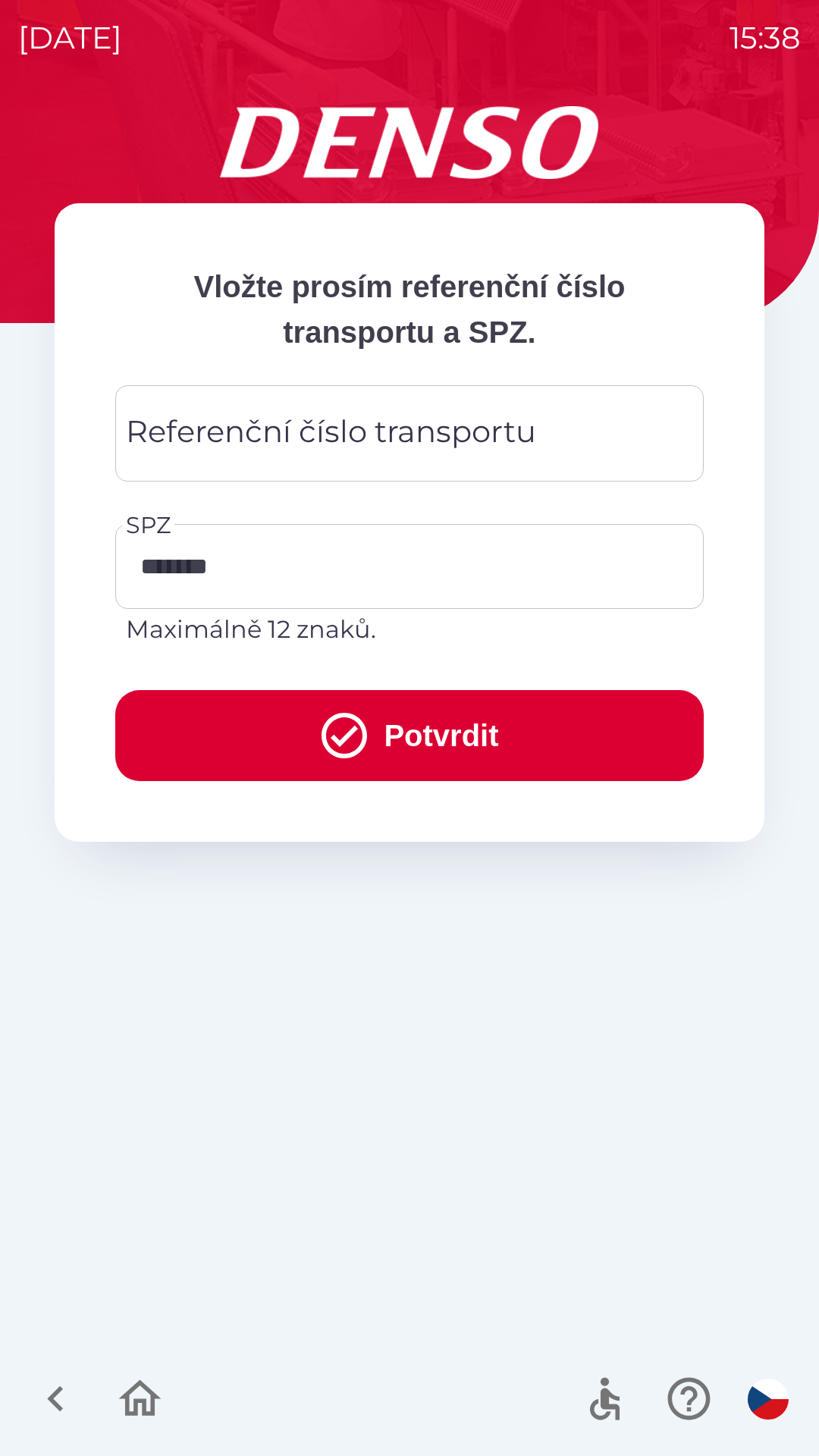
click at [436, 742] on button "Potvrdit" at bounding box center [409, 736] width 589 height 91
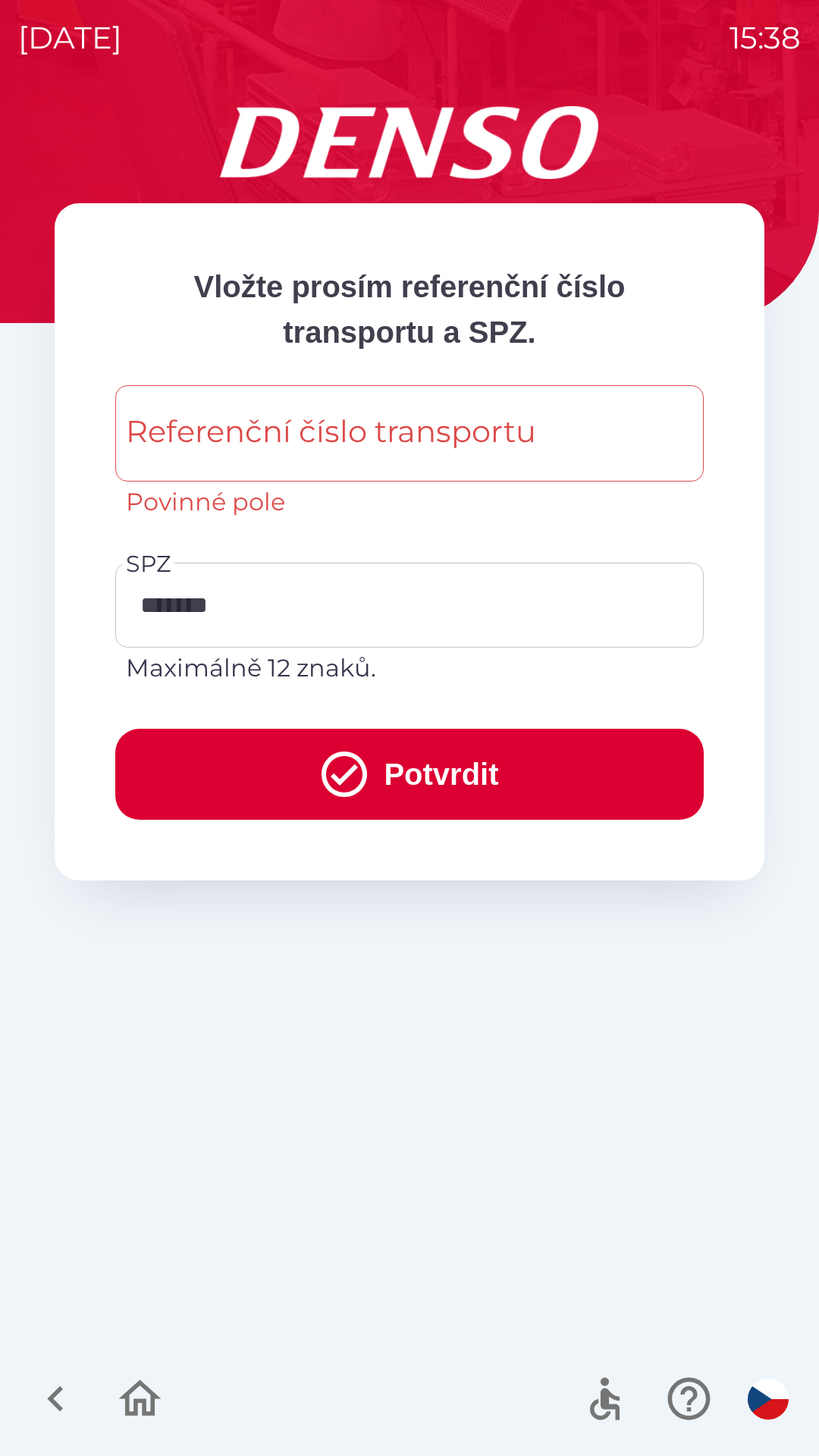
click at [438, 796] on button "Potvrdit" at bounding box center [409, 774] width 589 height 91
click at [448, 774] on button "Potvrdit" at bounding box center [409, 774] width 589 height 91
